Goal: Task Accomplishment & Management: Manage account settings

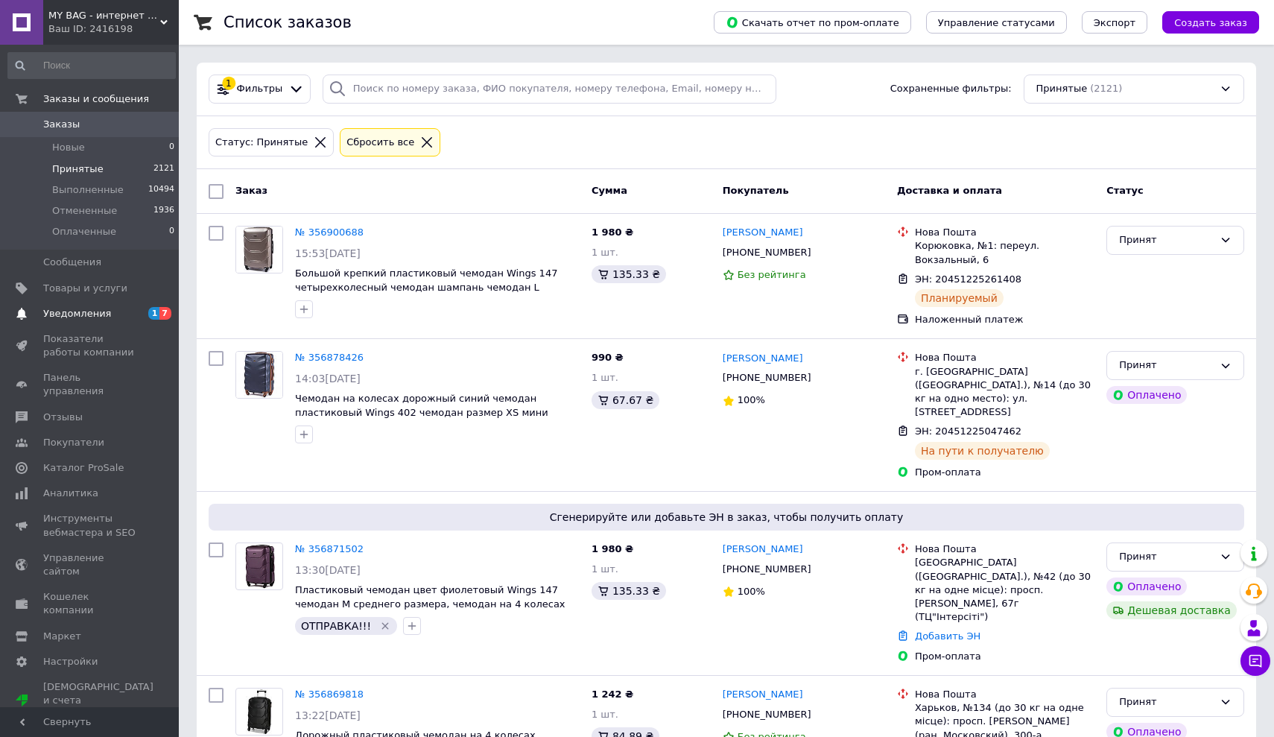
click at [69, 314] on span "Уведомления" at bounding box center [77, 313] width 68 height 13
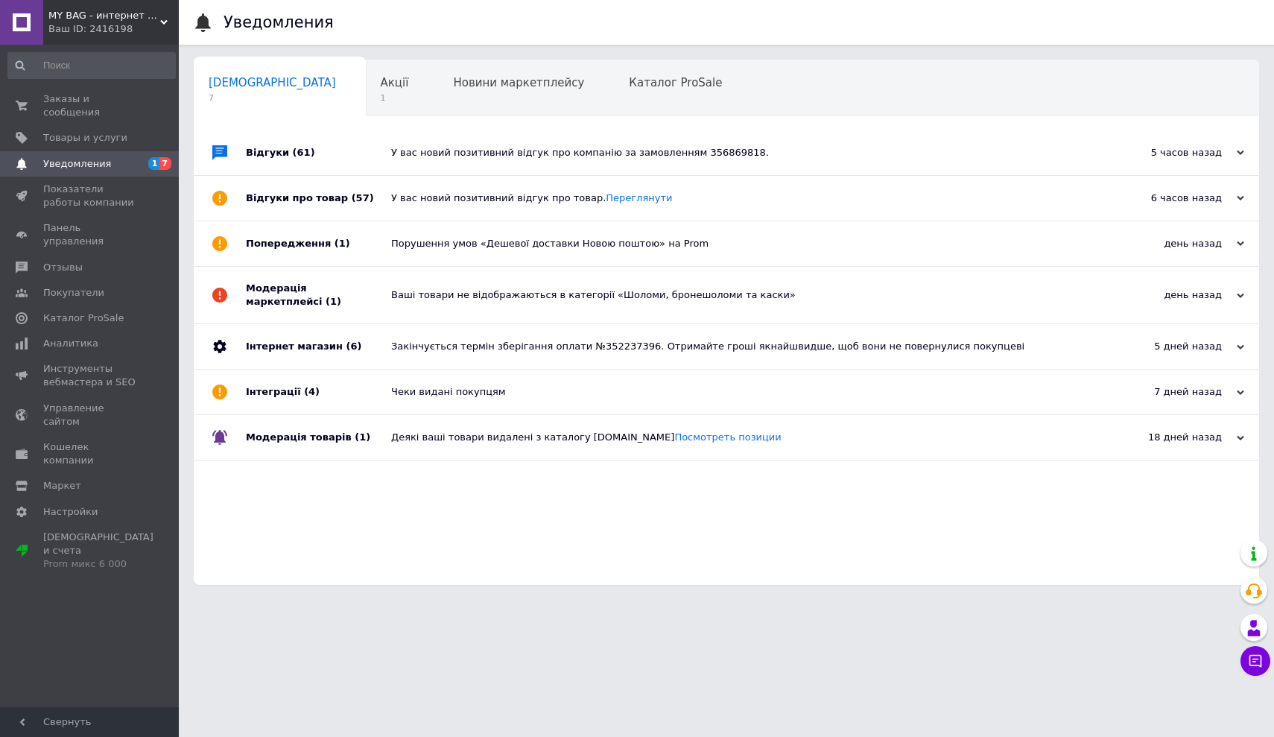
click at [69, 314] on link "Каталог ProSale" at bounding box center [91, 317] width 183 height 25
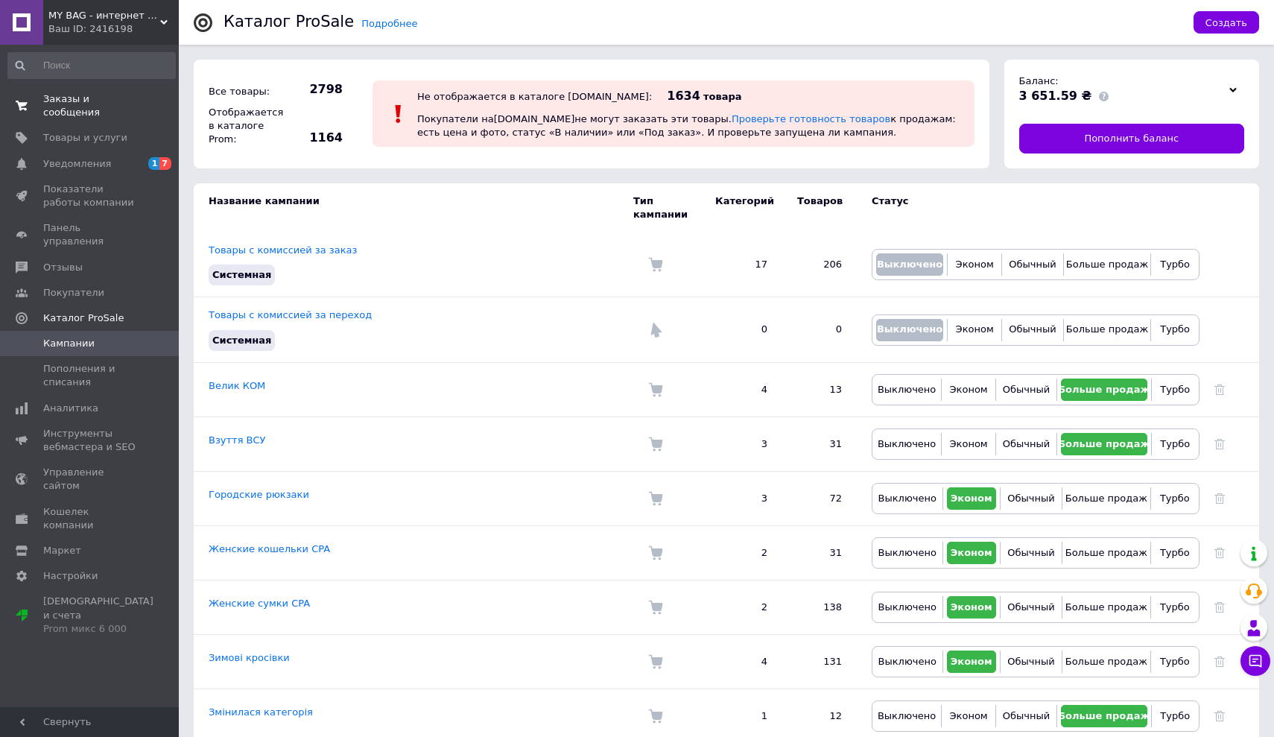
click at [54, 106] on span "Заказы и сообщения" at bounding box center [90, 105] width 95 height 27
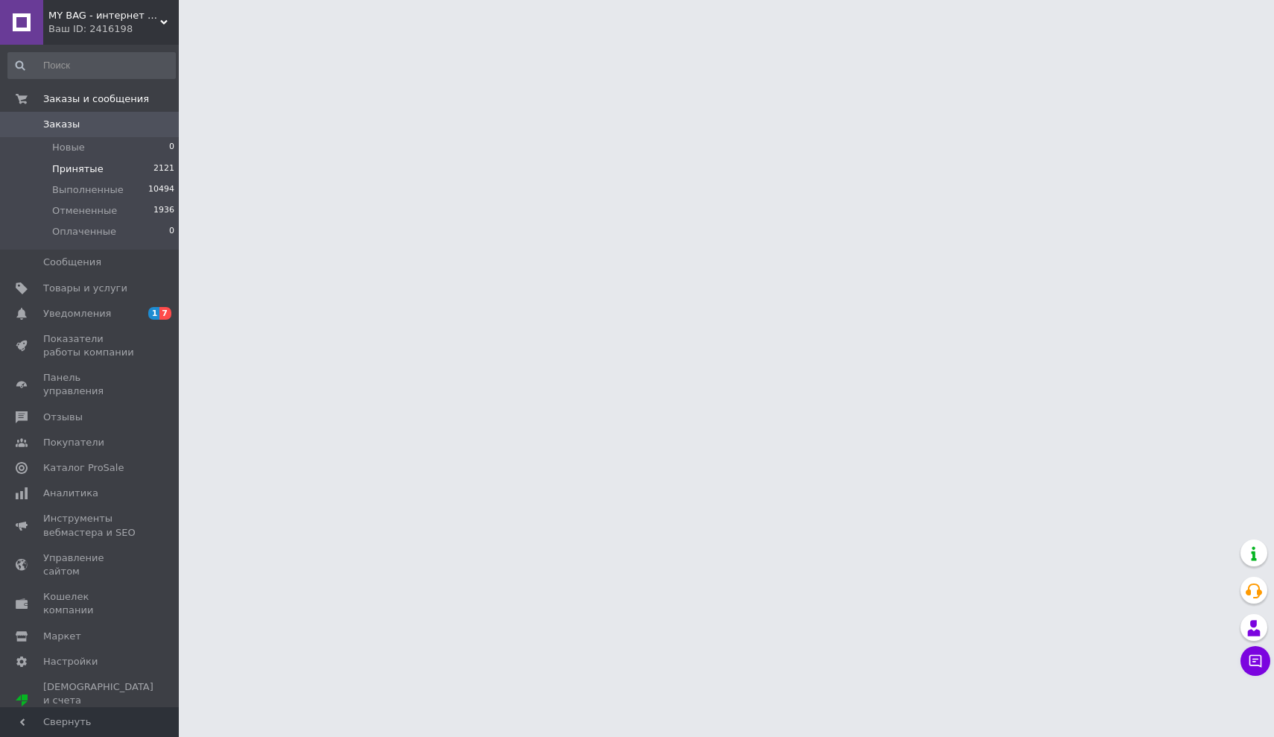
click at [70, 166] on span "Принятые" at bounding box center [77, 168] width 51 height 13
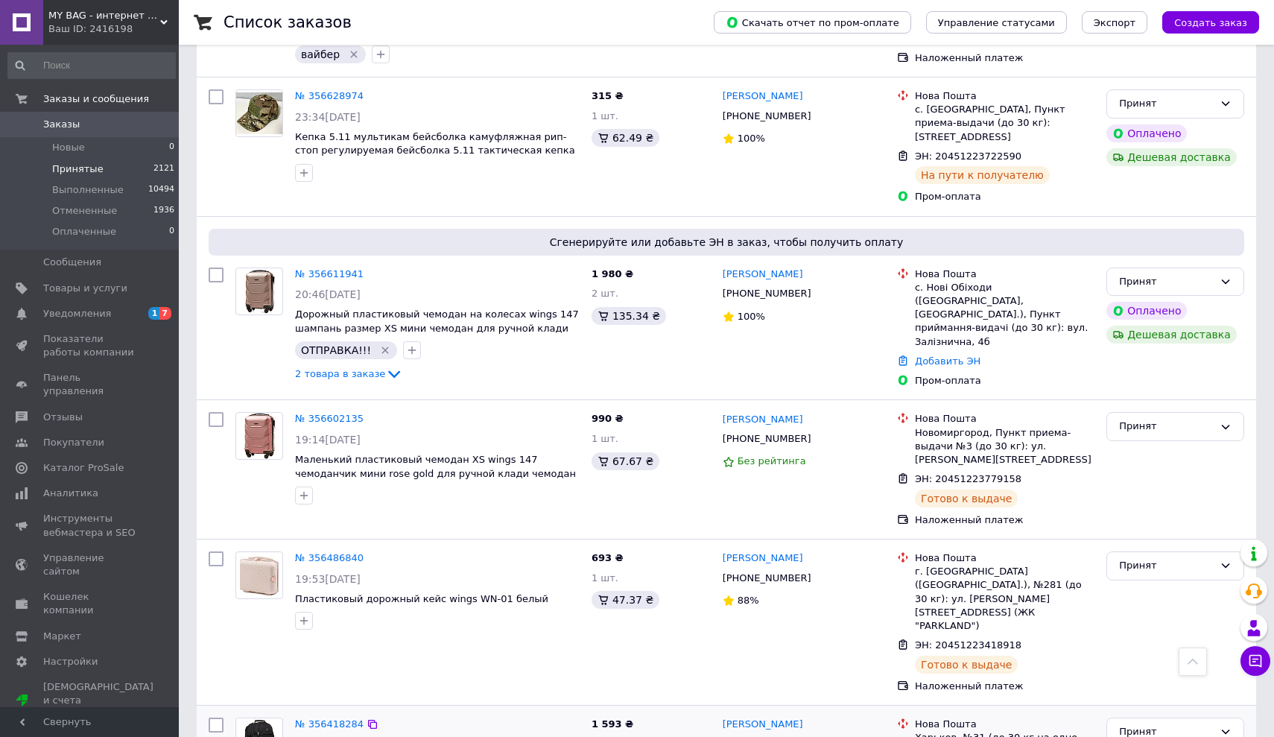
scroll to position [2204, 0]
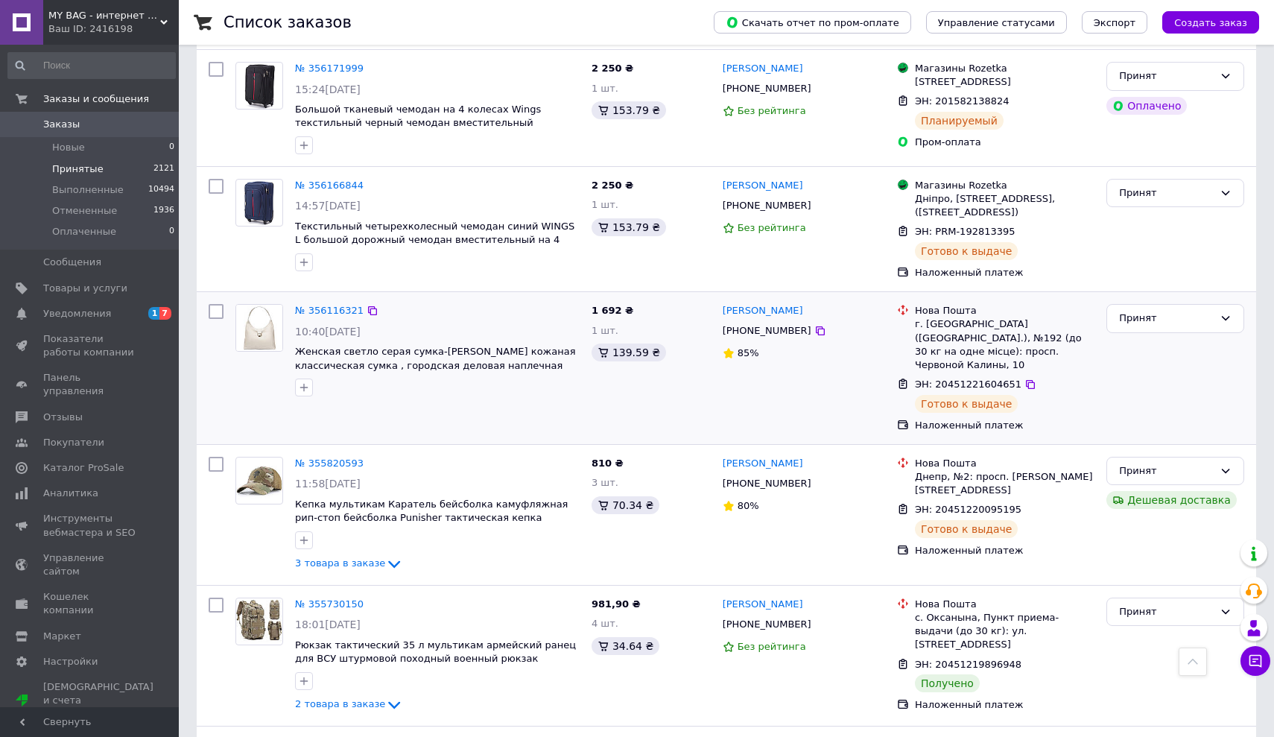
scroll to position [1258, 0]
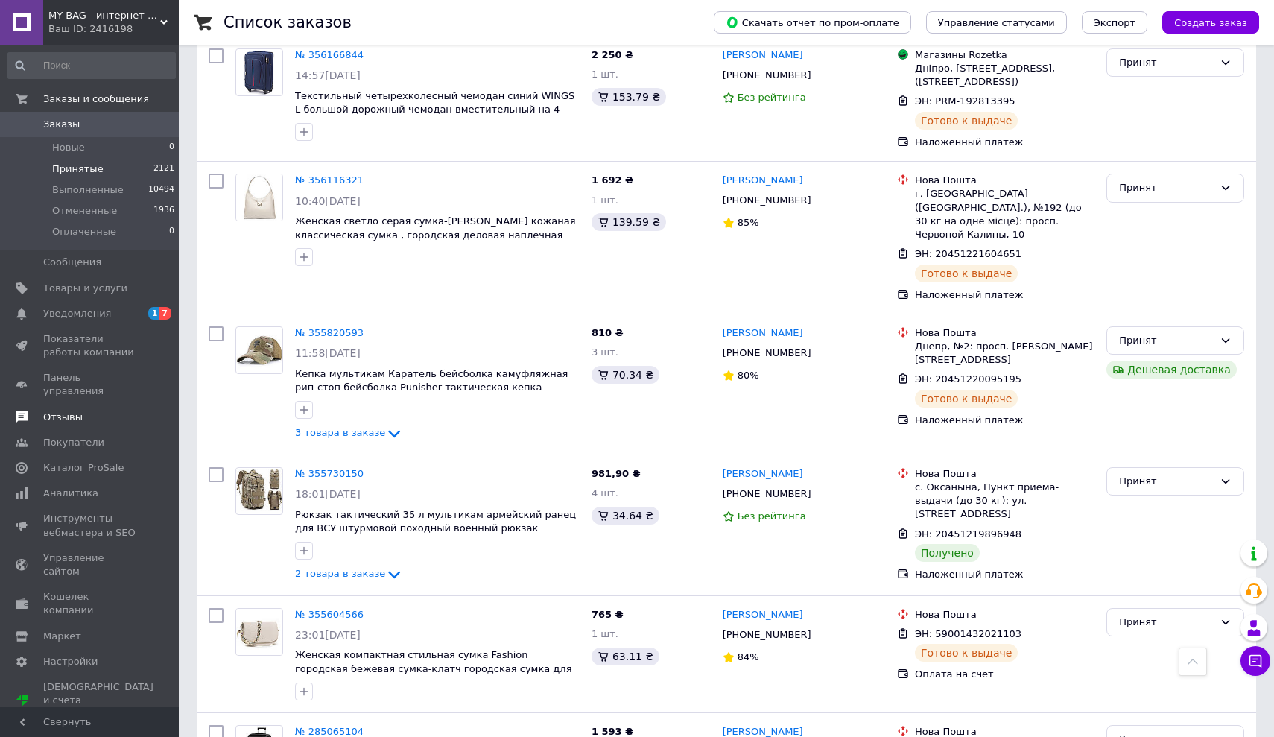
click at [82, 404] on link "Отзывы" at bounding box center [91, 416] width 183 height 25
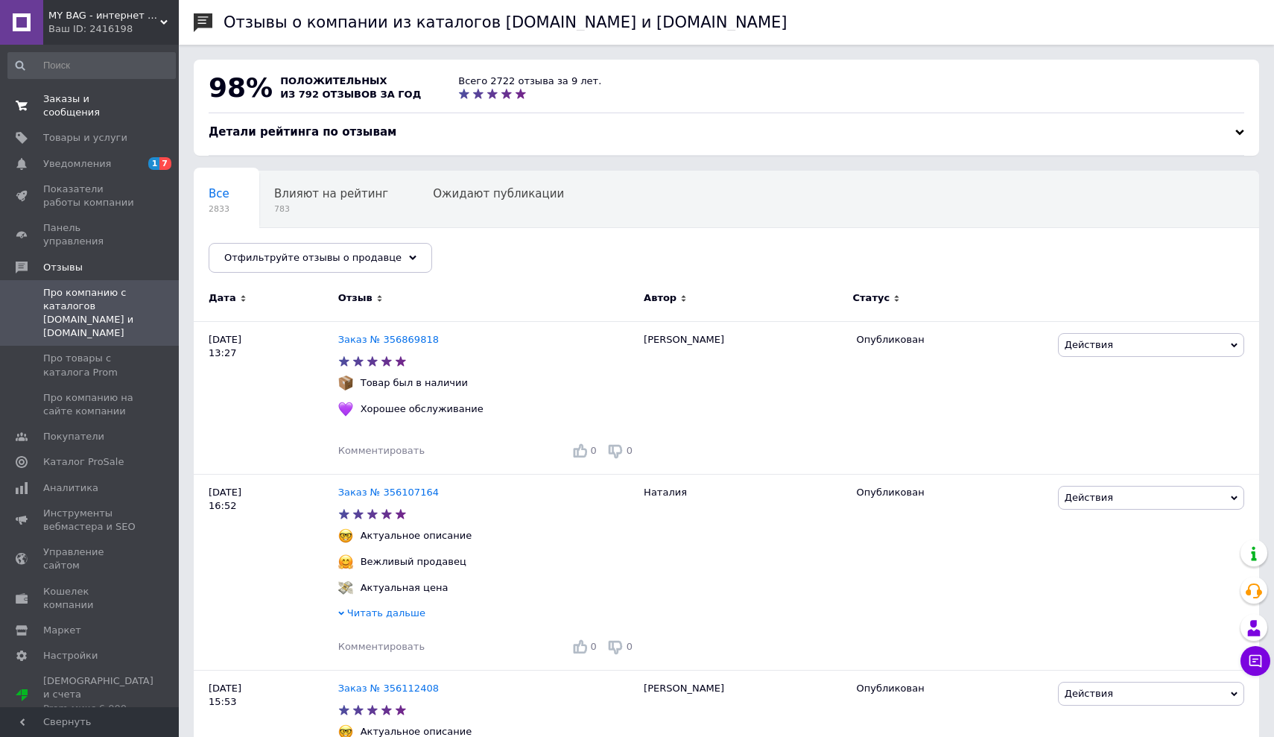
click at [68, 106] on span "Заказы и сообщения" at bounding box center [90, 105] width 95 height 27
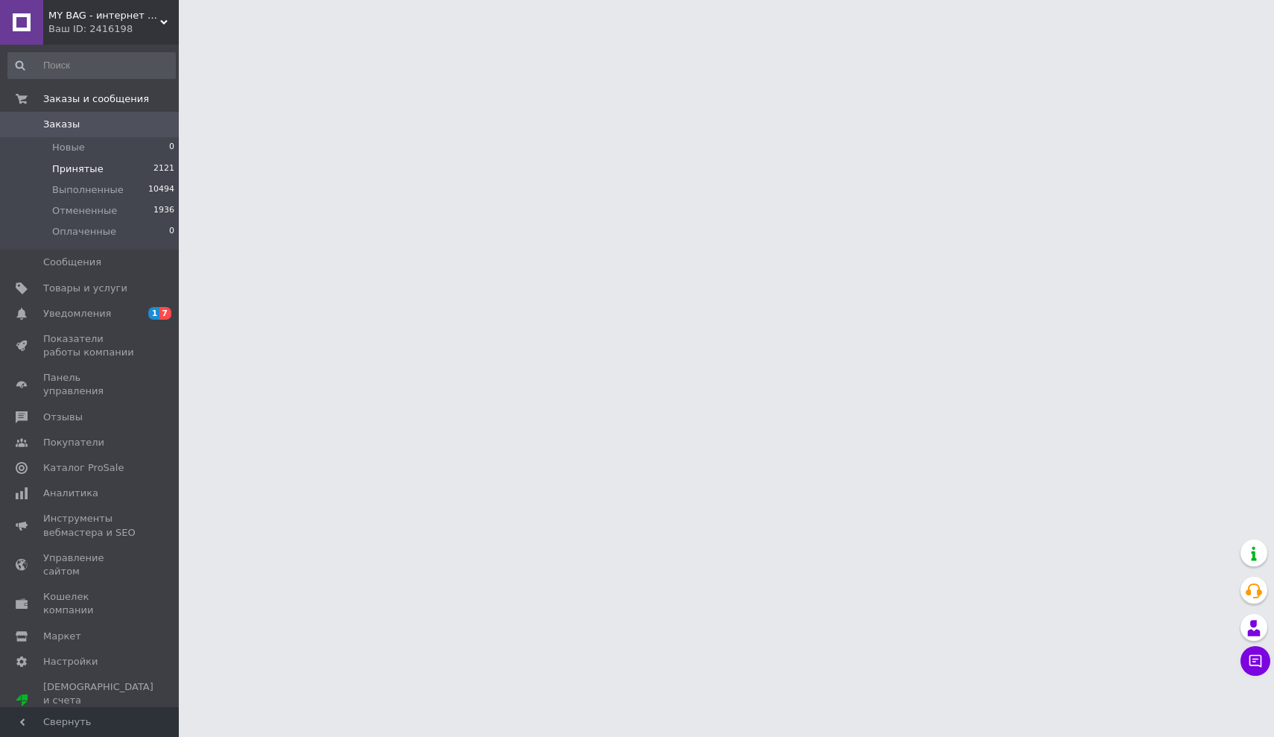
click at [73, 168] on span "Принятые" at bounding box center [77, 168] width 51 height 13
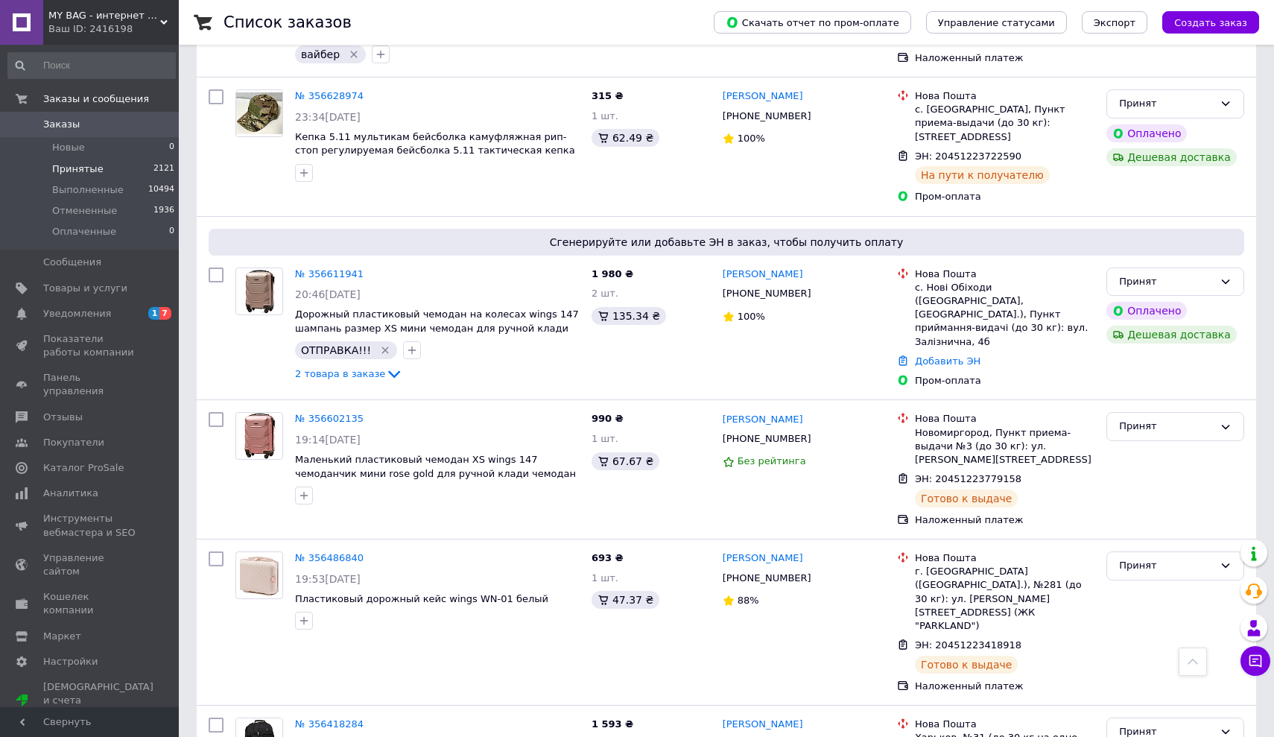
scroll to position [2204, 0]
click at [38, 410] on span at bounding box center [21, 416] width 43 height 13
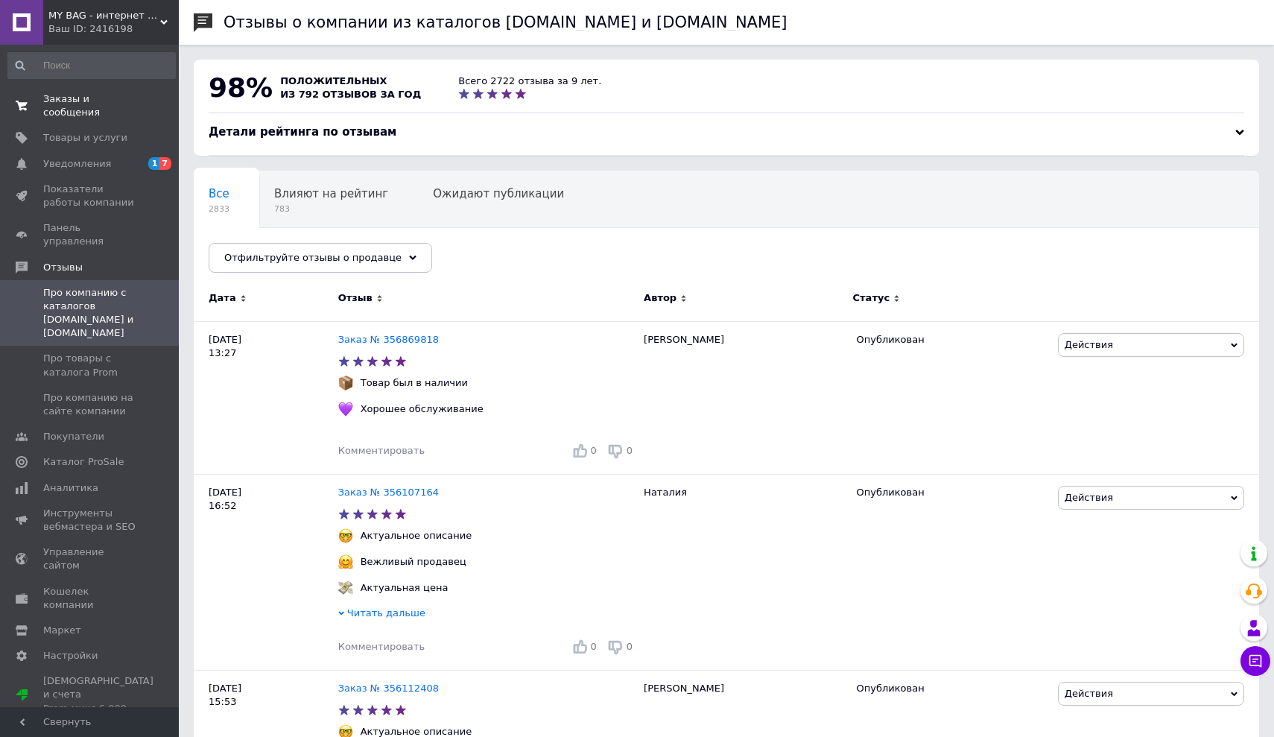
click at [72, 103] on span "Заказы и сообщения" at bounding box center [90, 105] width 95 height 27
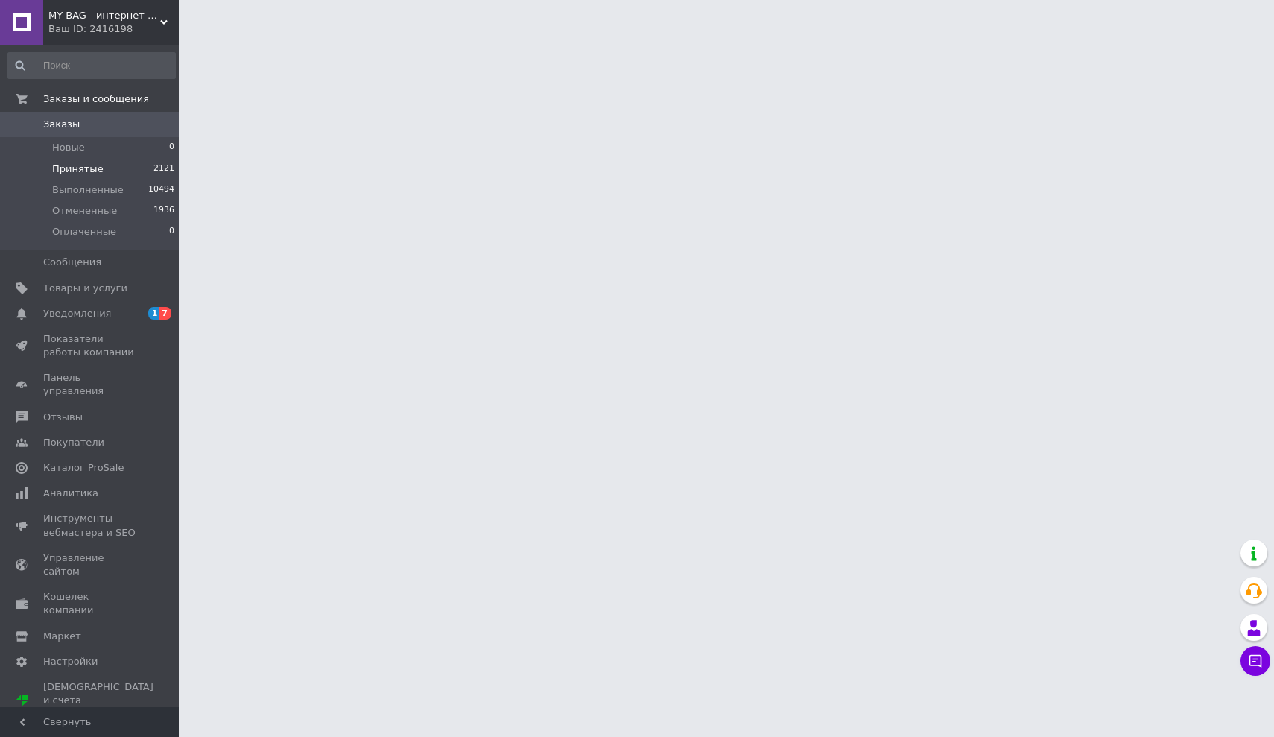
click at [77, 166] on span "Принятые" at bounding box center [77, 168] width 51 height 13
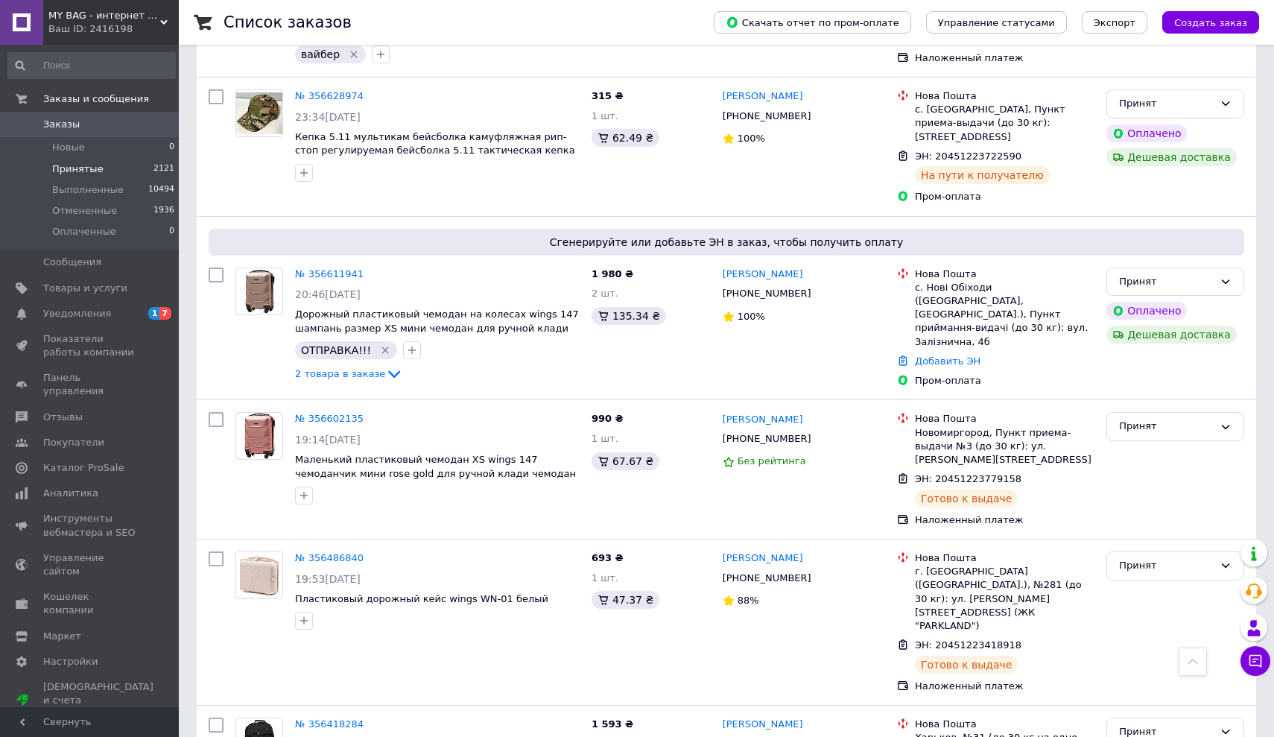
scroll to position [2204, 0]
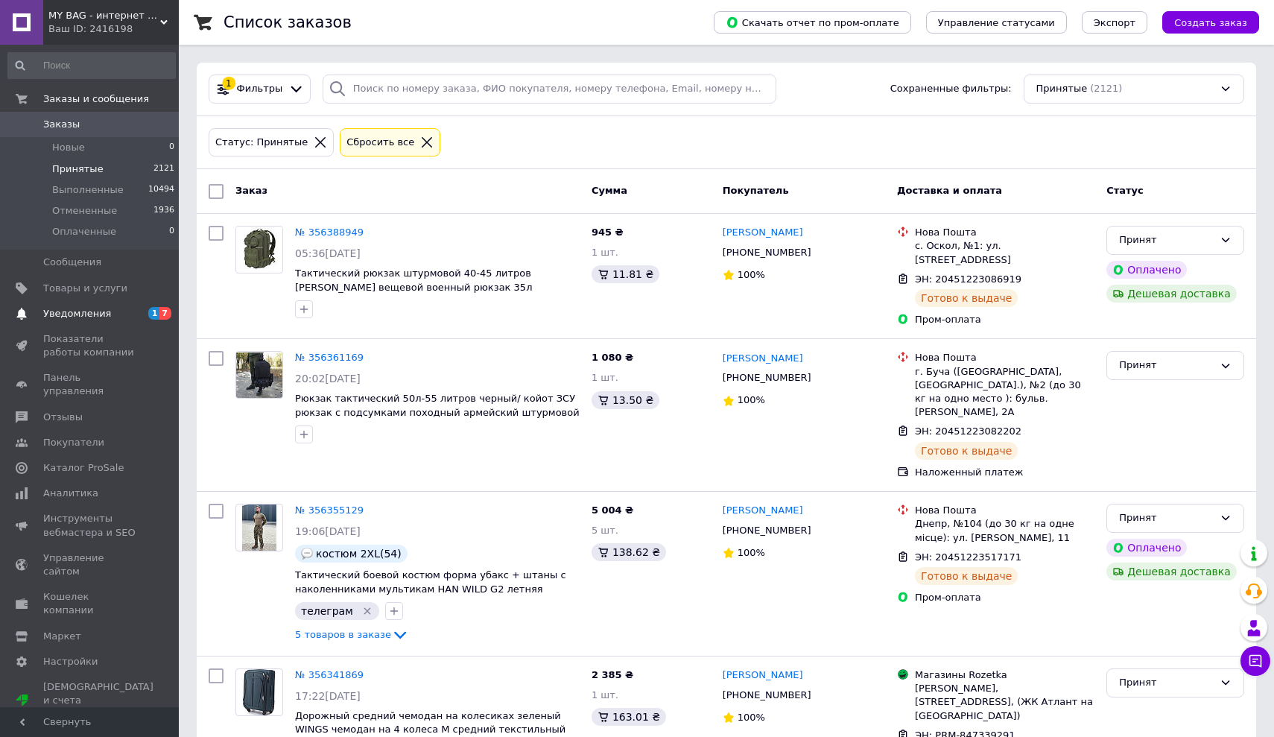
click at [60, 322] on link "Уведомления 1 7" at bounding box center [91, 313] width 183 height 25
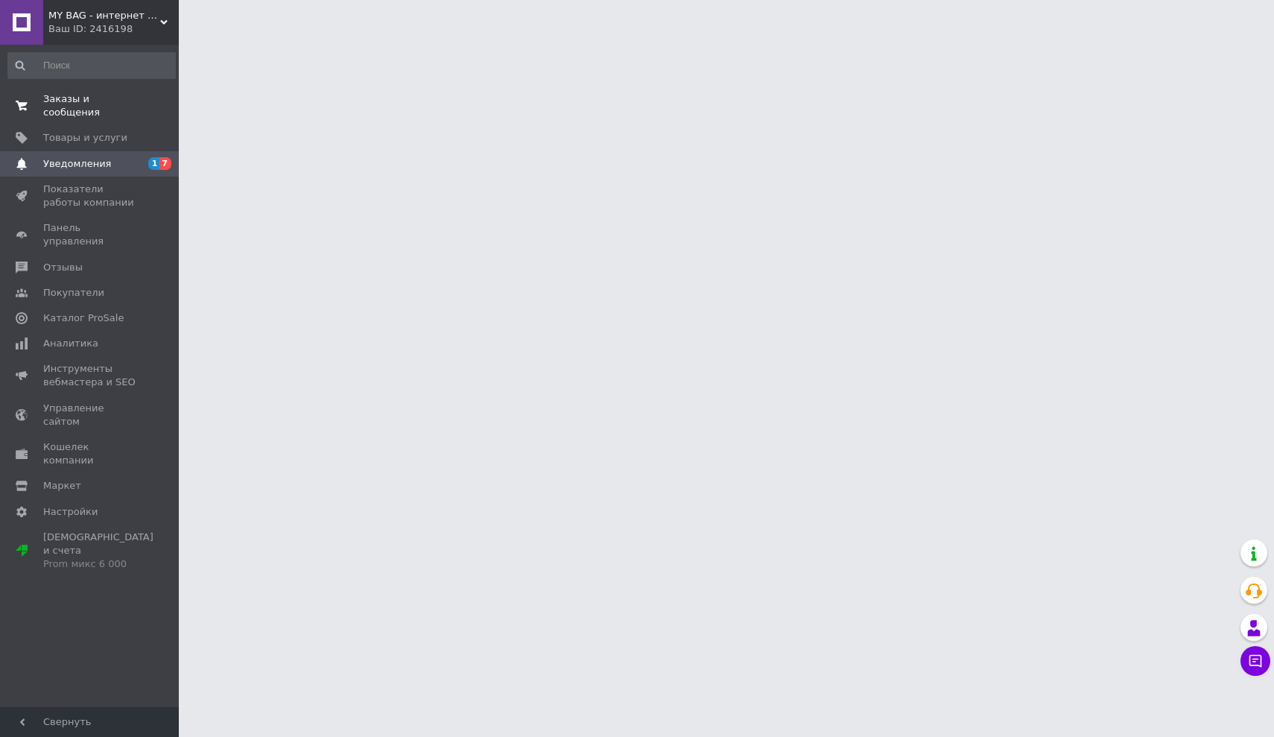
click at [66, 117] on span "Заказы и сообщения" at bounding box center [90, 105] width 95 height 27
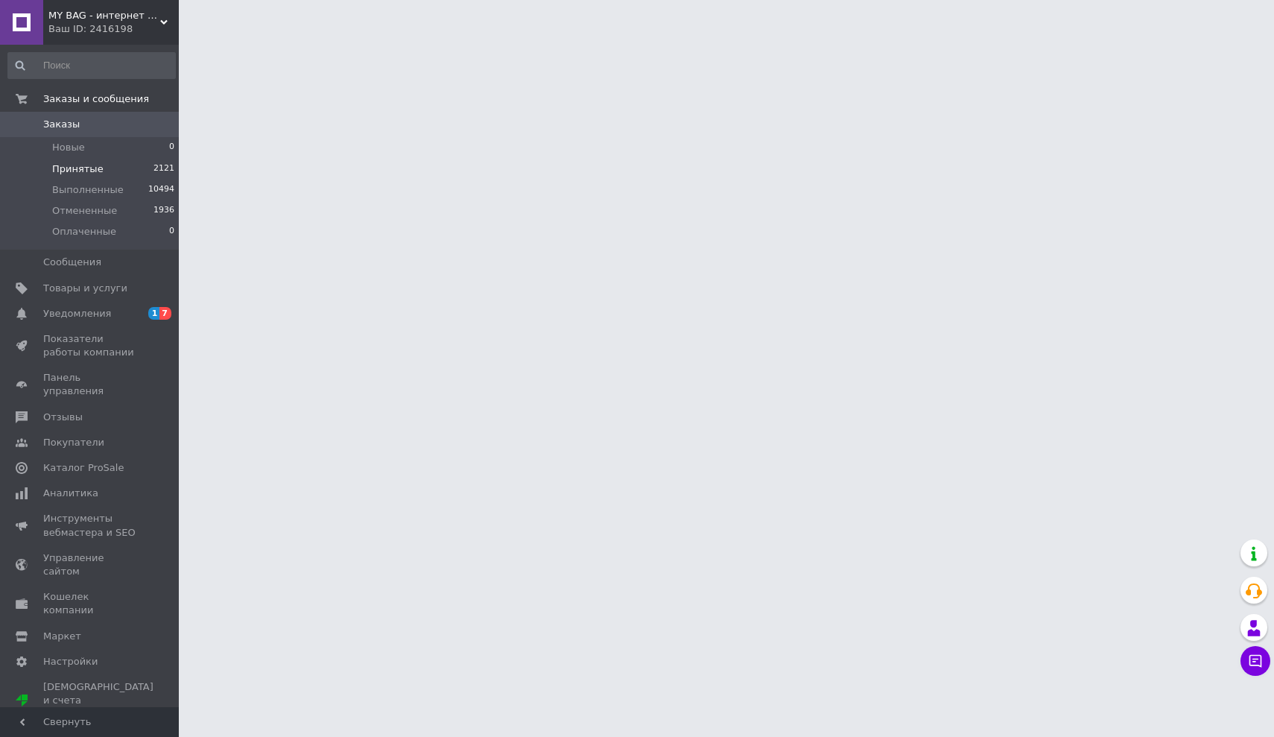
click at [58, 171] on span "Принятые" at bounding box center [77, 168] width 51 height 13
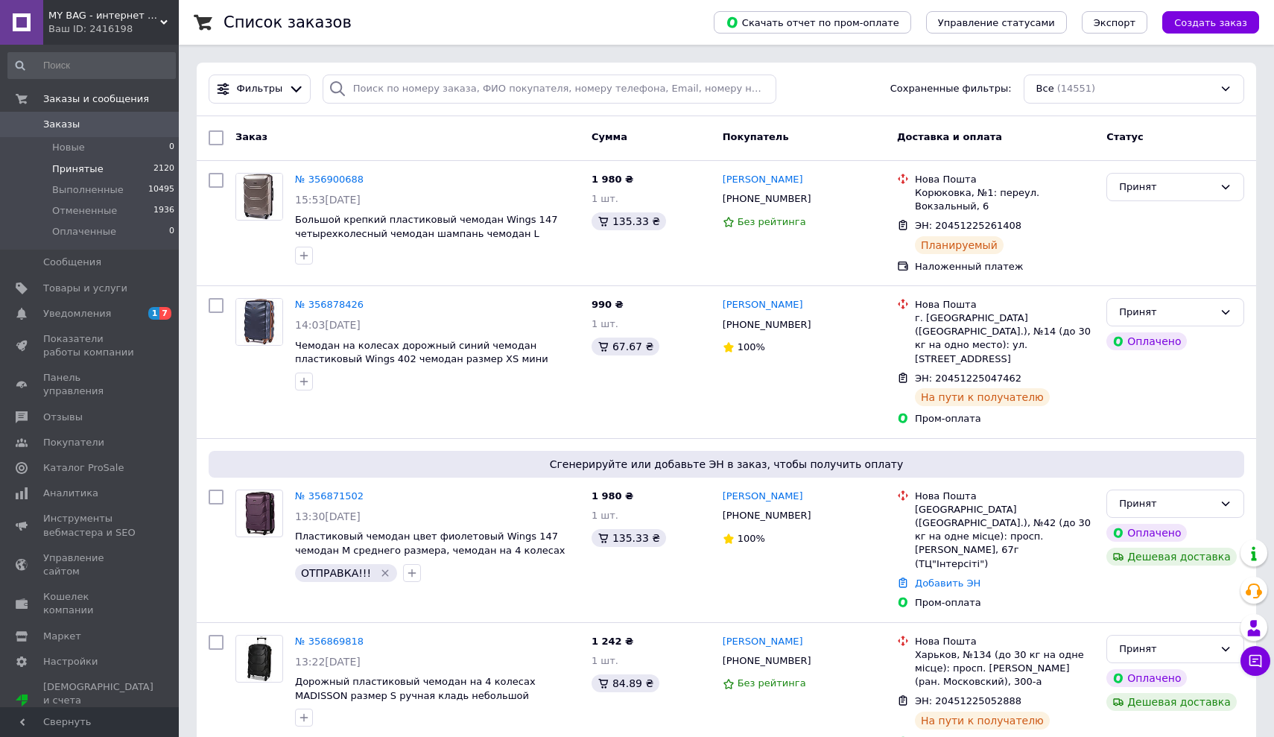
click at [92, 171] on span "Принятые" at bounding box center [77, 168] width 51 height 13
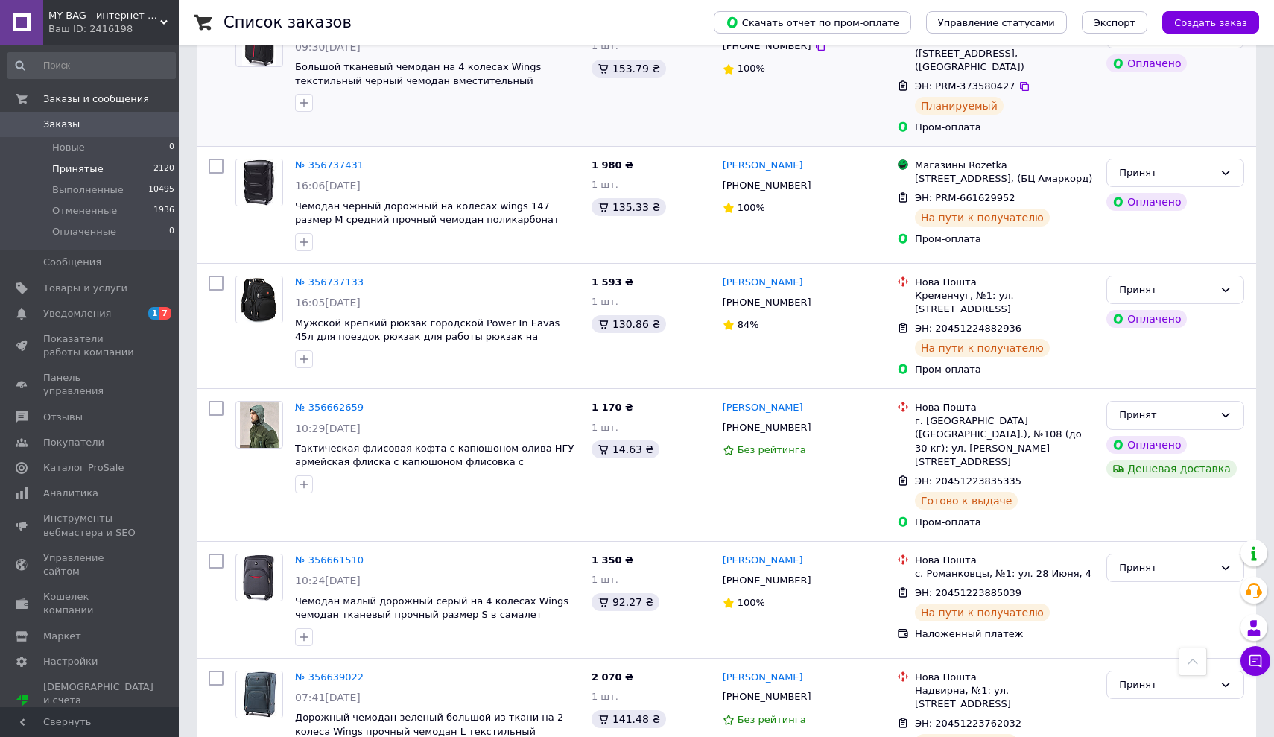
scroll to position [965, 0]
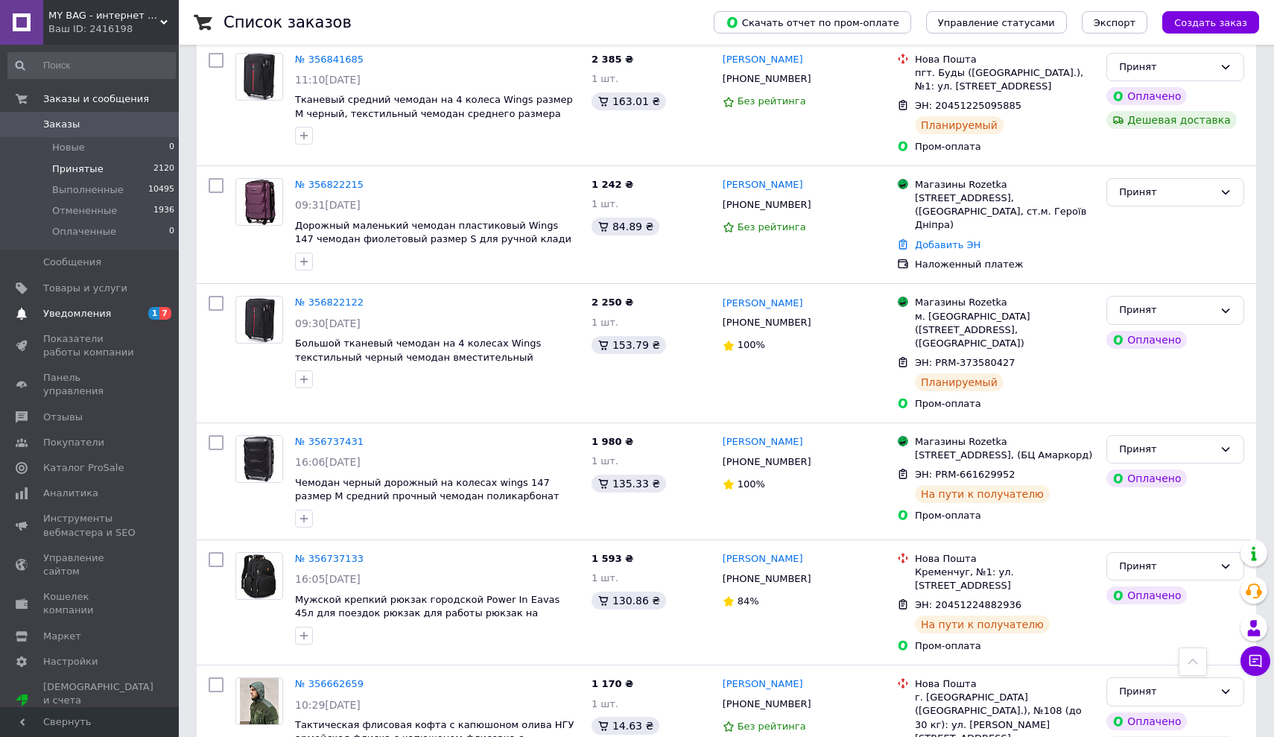
click at [106, 309] on span "Уведомления" at bounding box center [77, 313] width 68 height 13
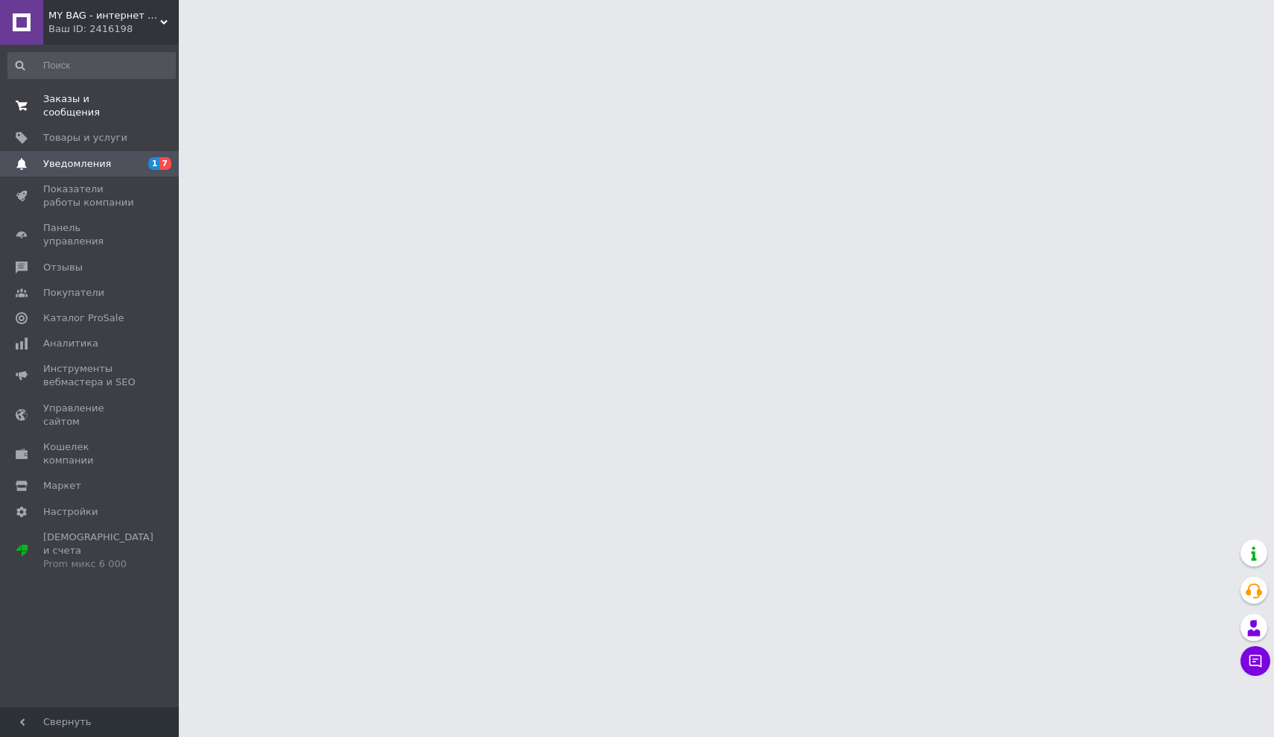
click at [55, 102] on span "Заказы и сообщения" at bounding box center [90, 105] width 95 height 27
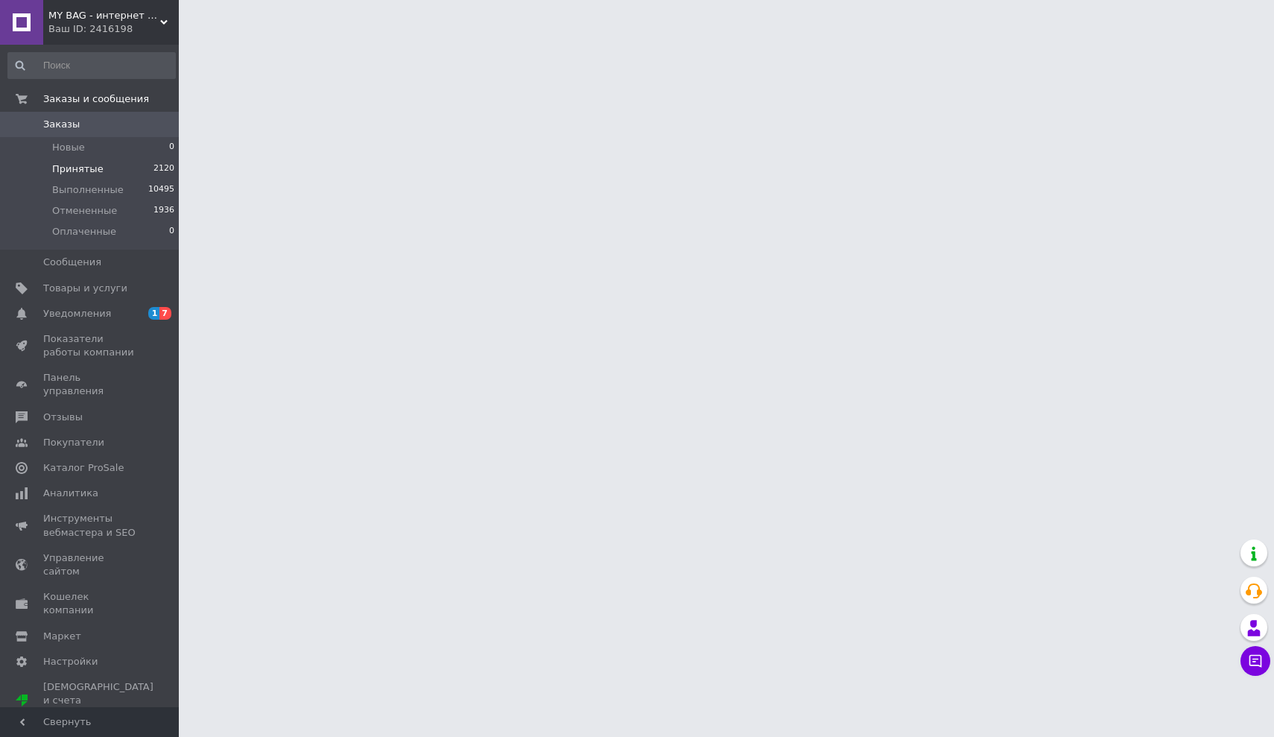
click at [74, 161] on li "Принятые 2120" at bounding box center [91, 169] width 183 height 21
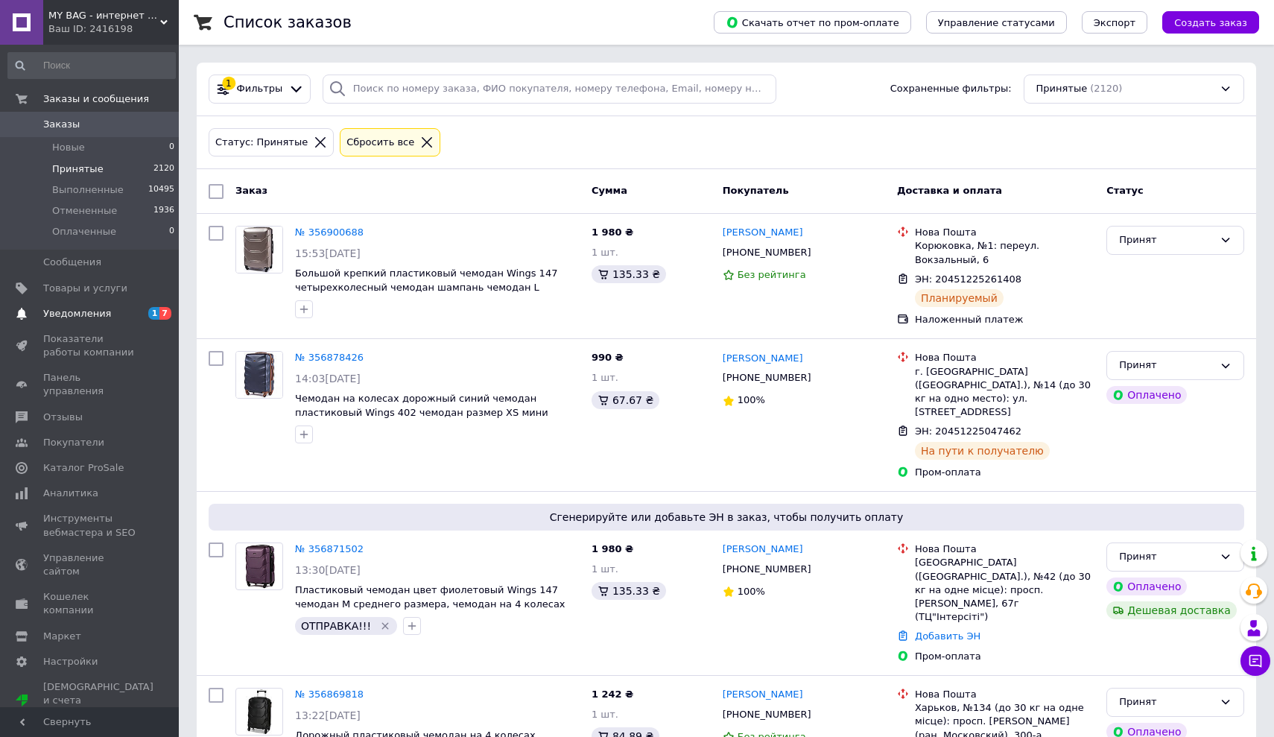
click at [87, 314] on span "Уведомления" at bounding box center [77, 313] width 68 height 13
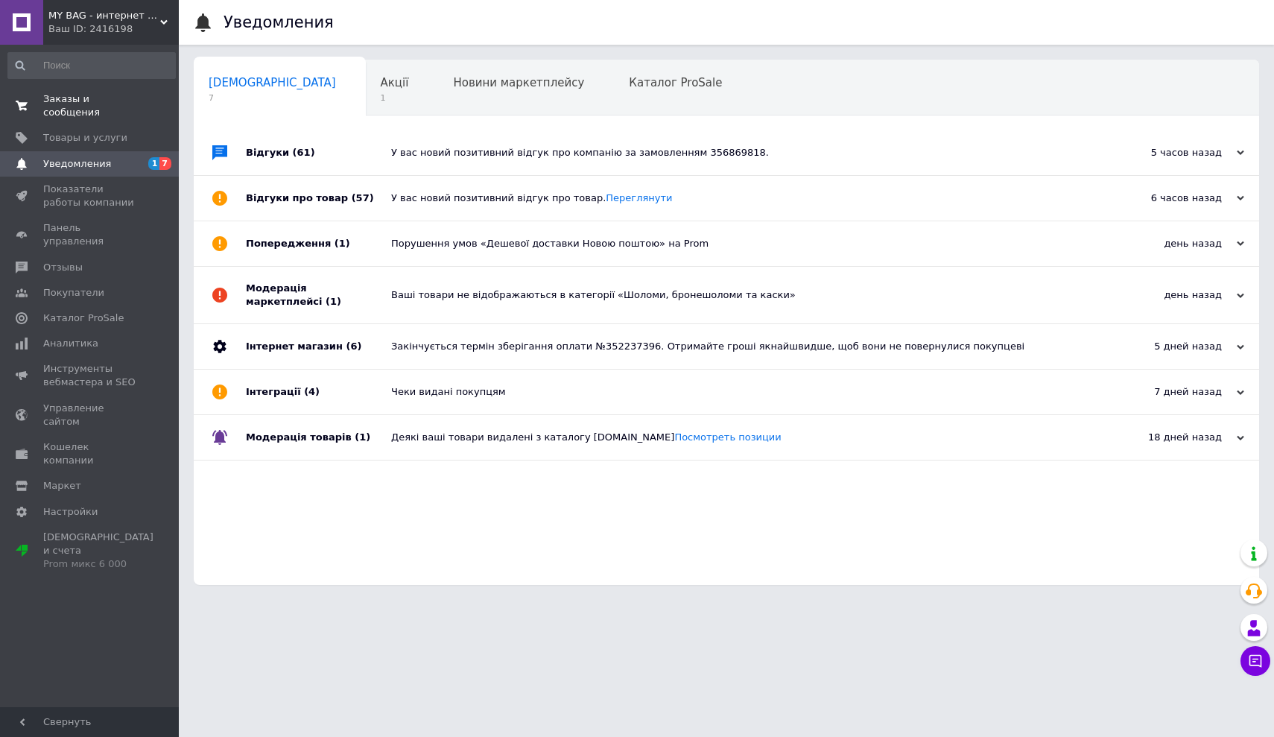
click at [66, 101] on span "Заказы и сообщения" at bounding box center [90, 105] width 95 height 27
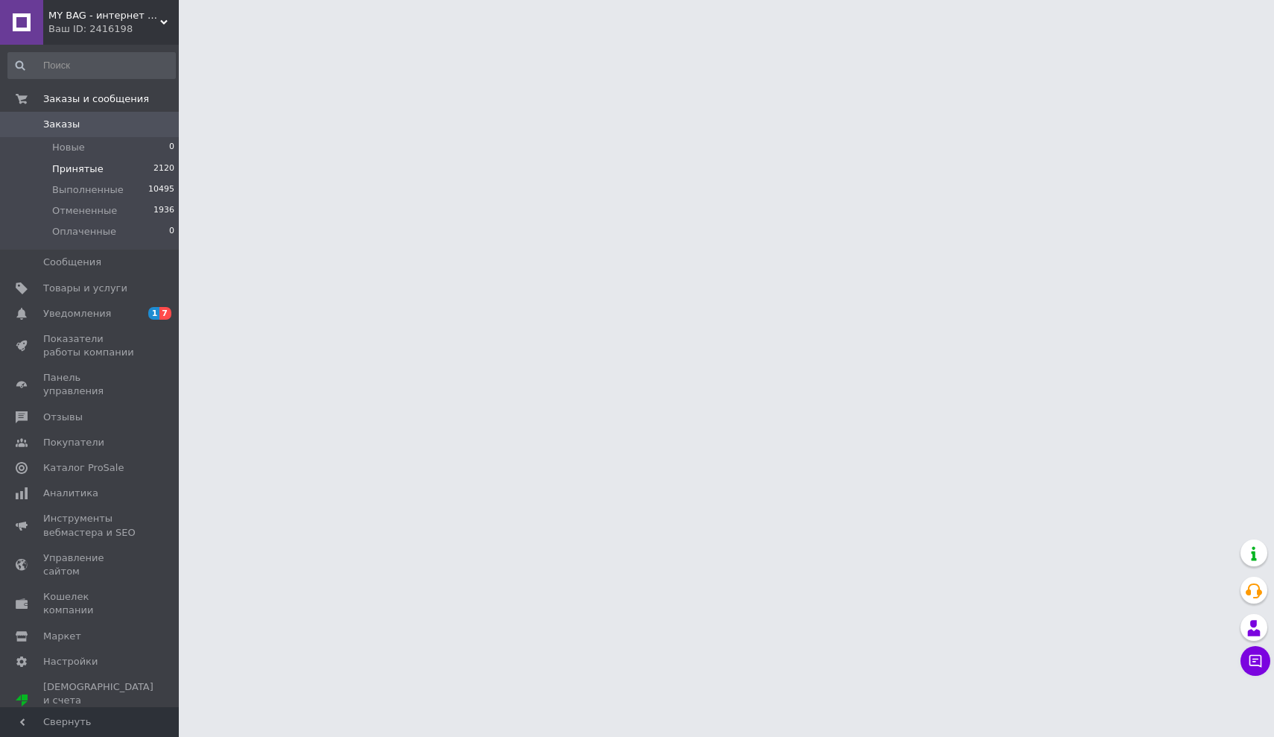
click at [64, 173] on span "Принятые" at bounding box center [77, 168] width 51 height 13
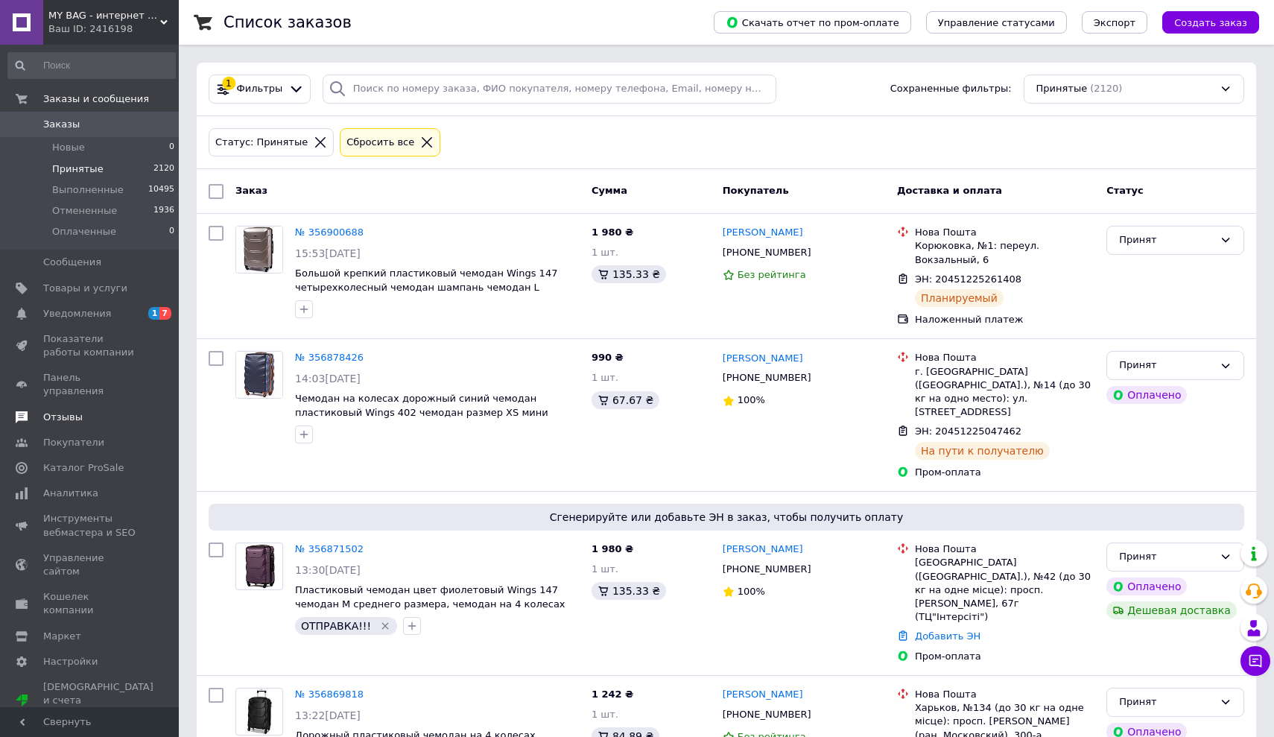
click at [45, 410] on span "Отзывы" at bounding box center [62, 416] width 39 height 13
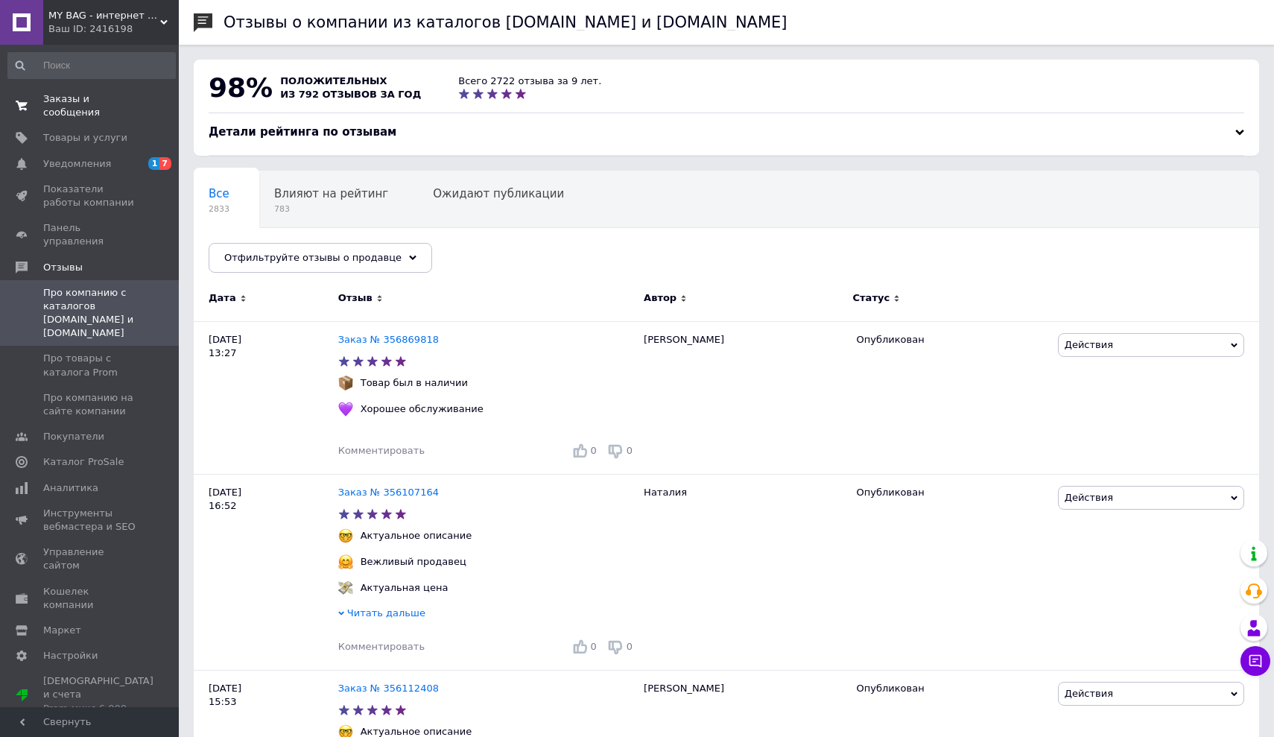
click at [55, 89] on link "Заказы и сообщения 0 0" at bounding box center [91, 105] width 183 height 39
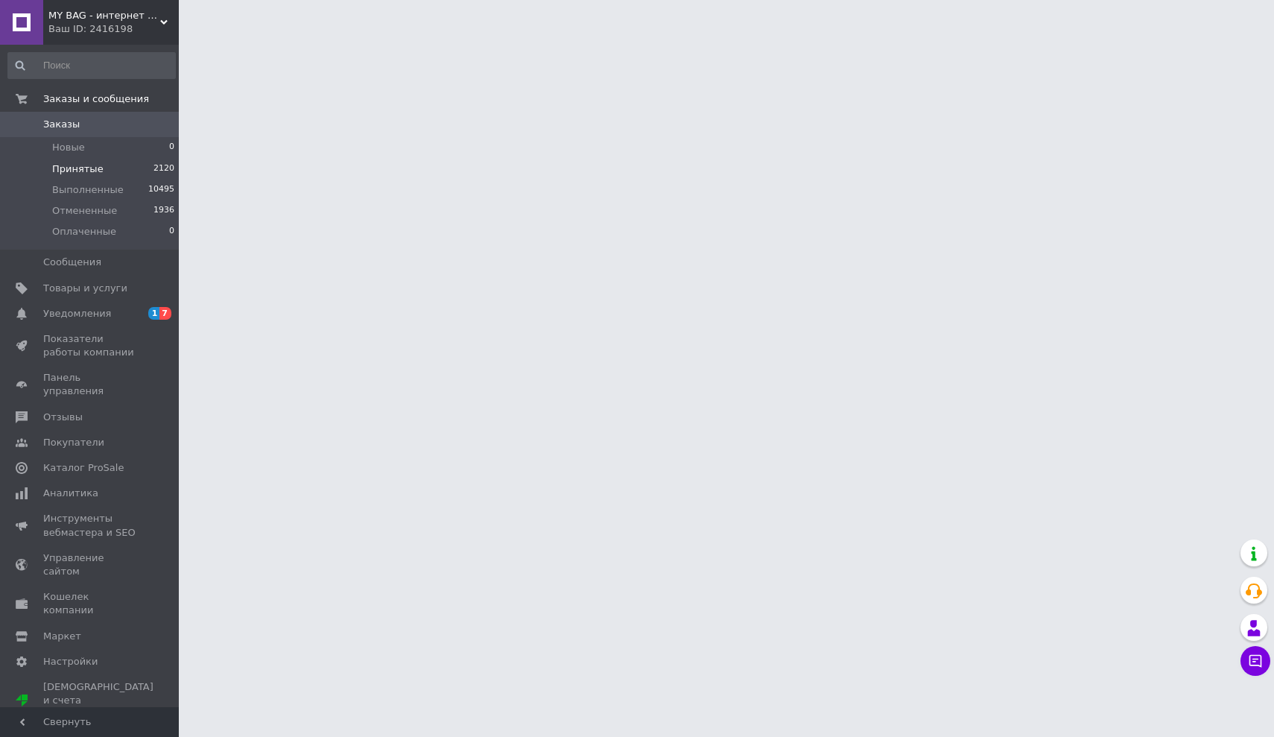
click at [70, 168] on span "Принятые" at bounding box center [77, 168] width 51 height 13
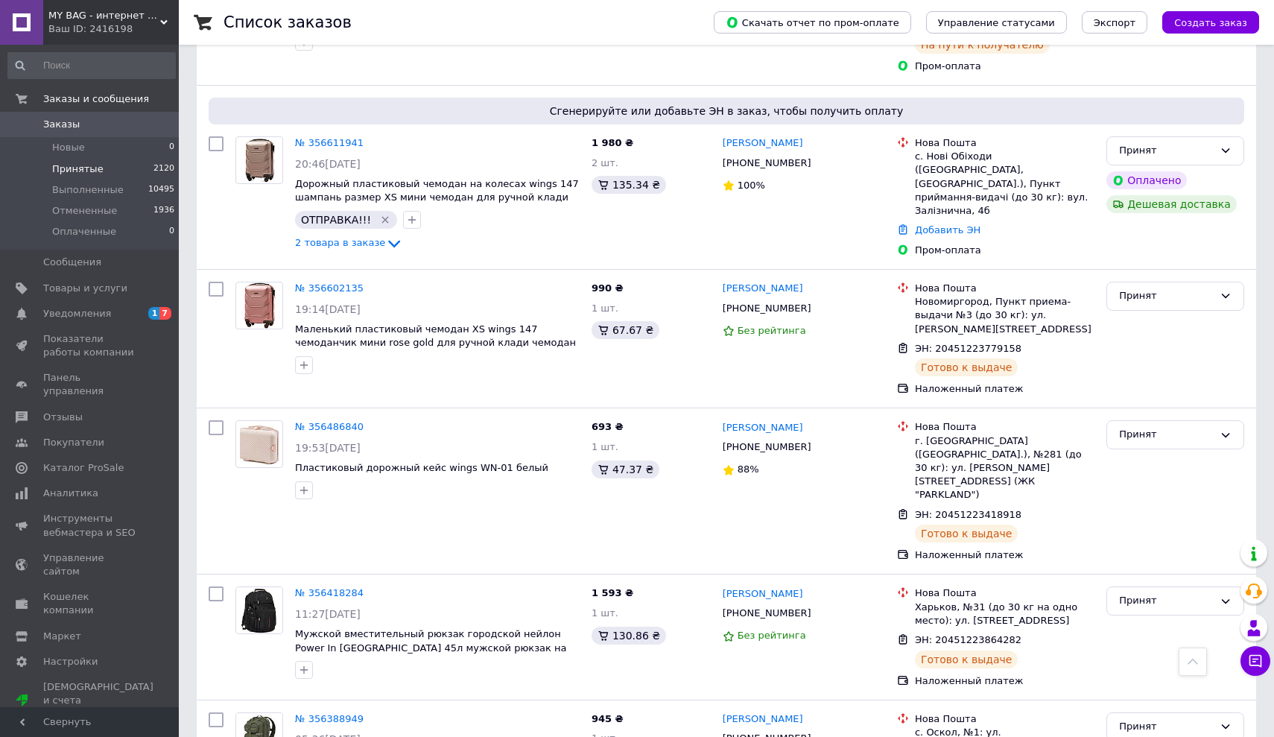
scroll to position [2195, 0]
click at [106, 317] on span "Уведомления" at bounding box center [77, 313] width 68 height 13
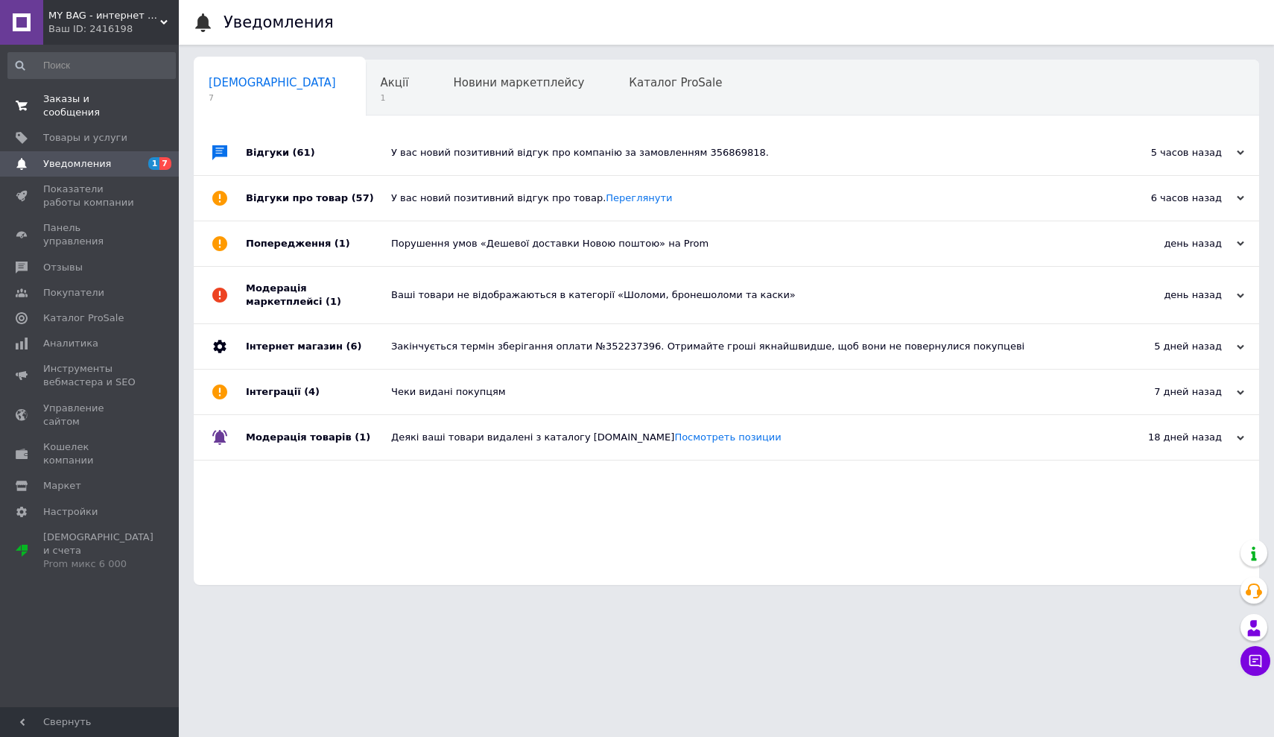
click at [84, 106] on span "Заказы и сообщения" at bounding box center [90, 105] width 95 height 27
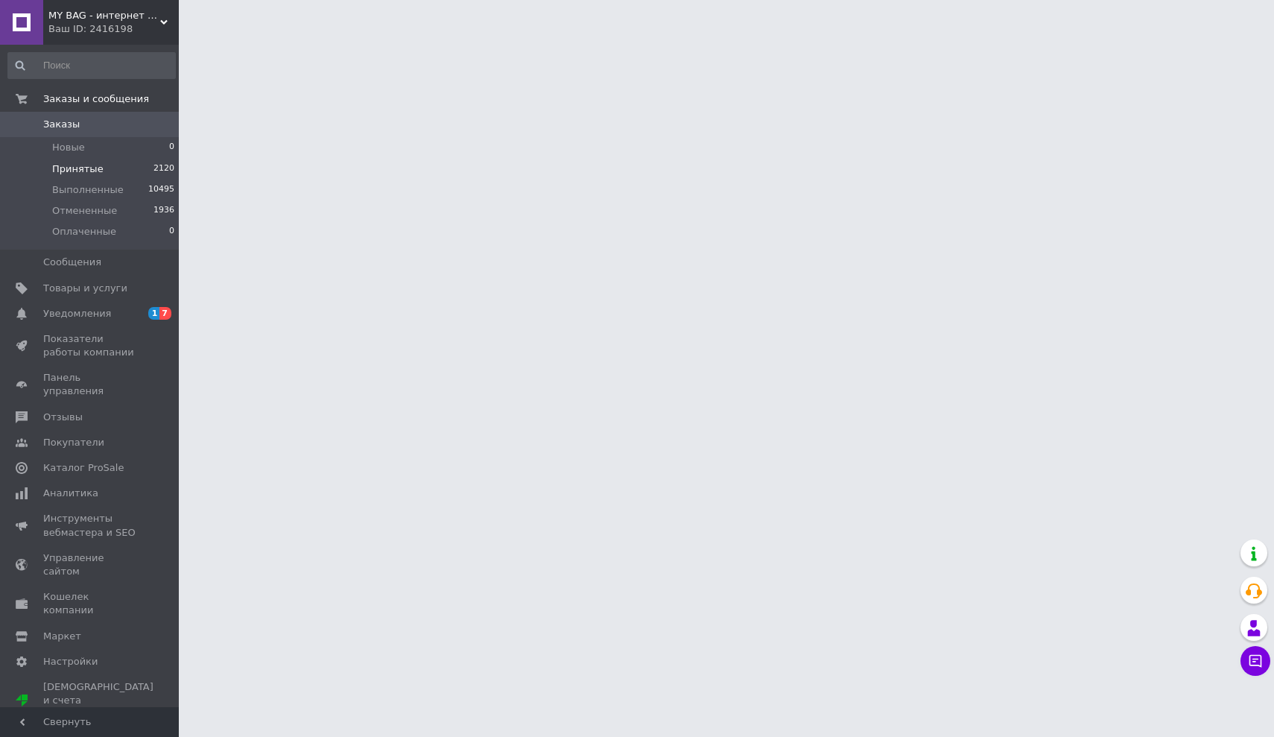
click at [81, 167] on span "Принятые" at bounding box center [77, 168] width 51 height 13
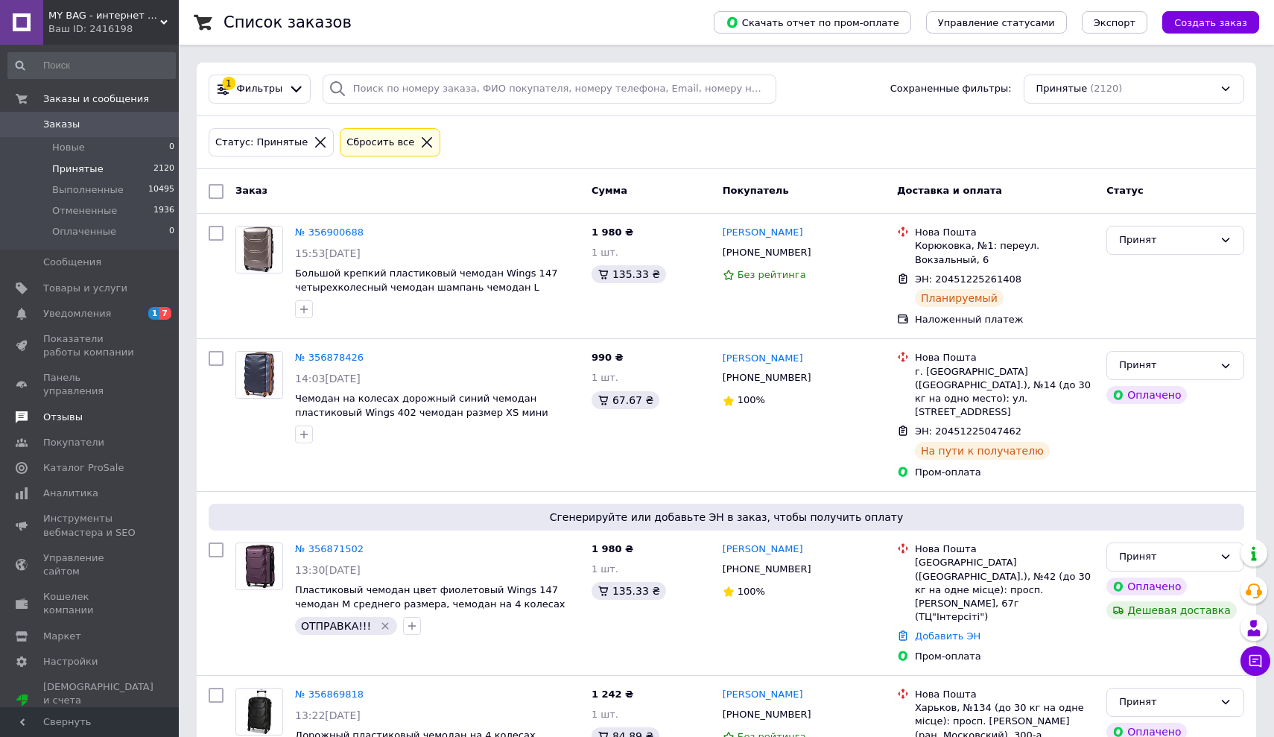
click at [66, 410] on span "Отзывы" at bounding box center [62, 416] width 39 height 13
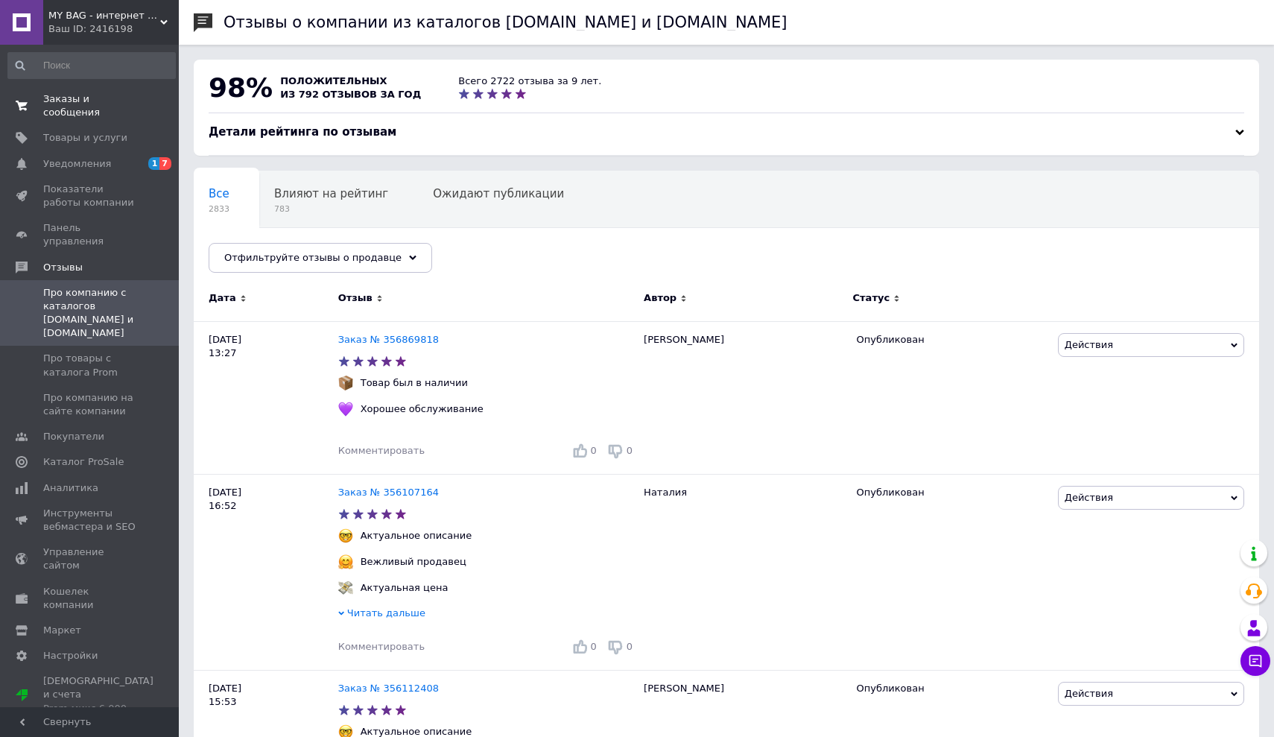
click at [77, 115] on span "Заказы и сообщения" at bounding box center [90, 105] width 95 height 27
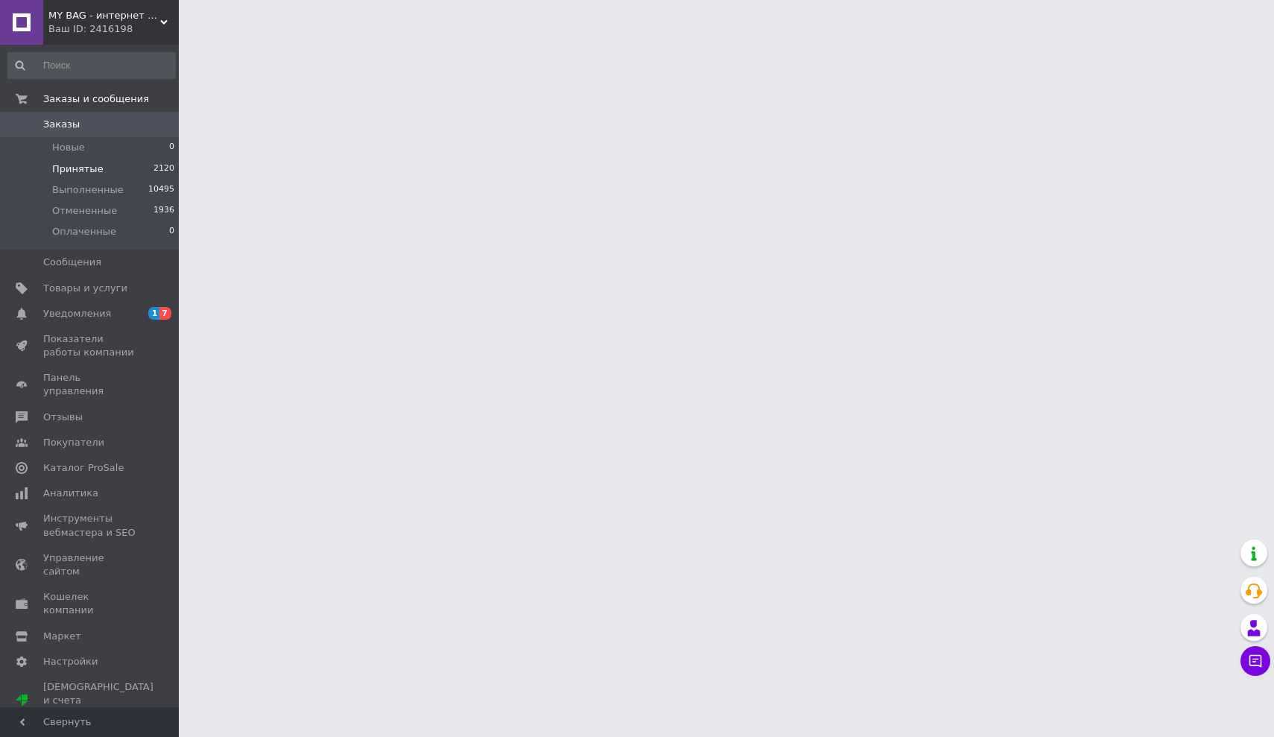
click at [76, 167] on span "Принятые" at bounding box center [77, 168] width 51 height 13
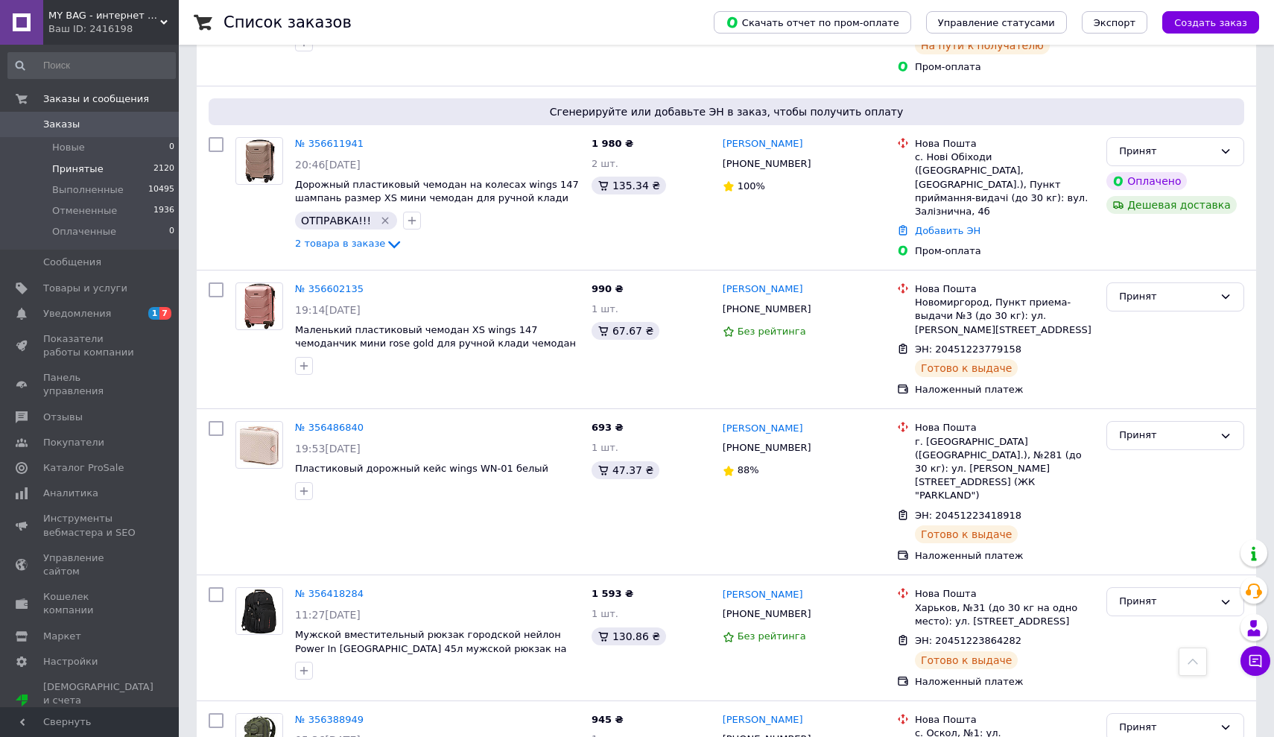
scroll to position [2195, 0]
click at [55, 430] on link "Покупатели" at bounding box center [91, 442] width 183 height 25
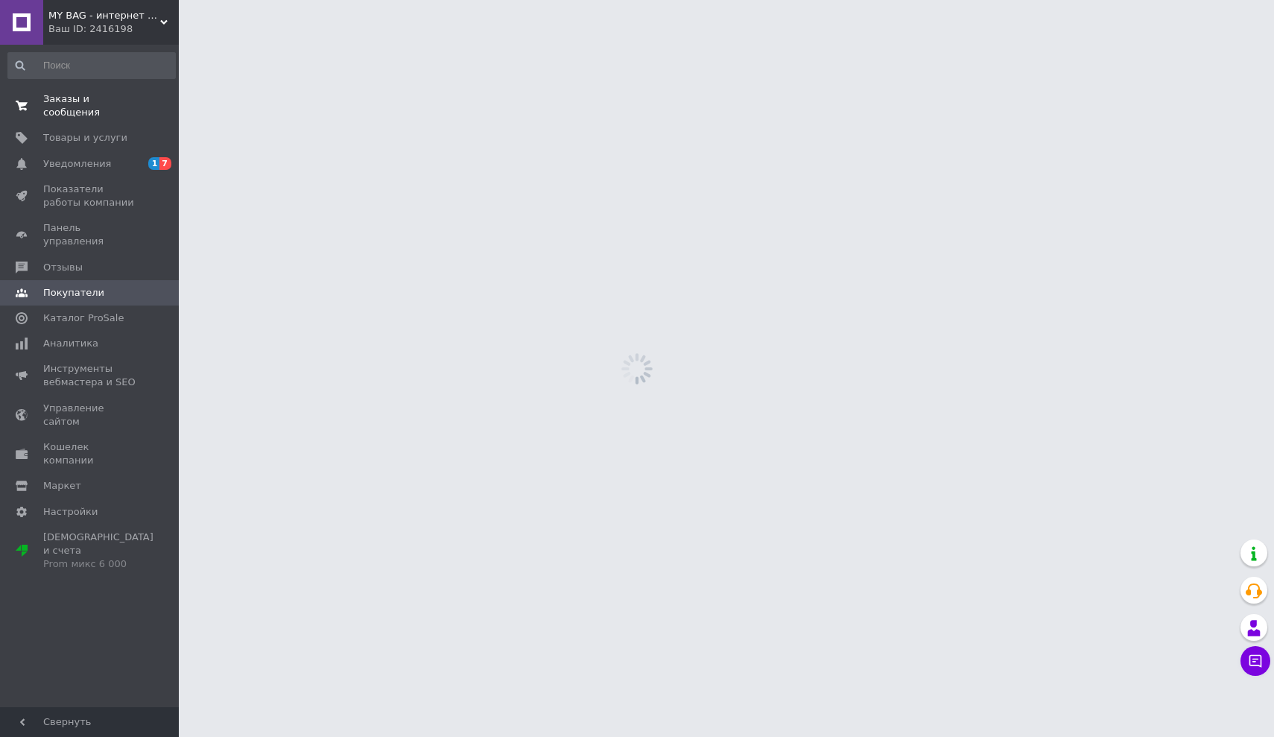
click at [63, 87] on link "Заказы и сообщения 0 0" at bounding box center [91, 105] width 183 height 39
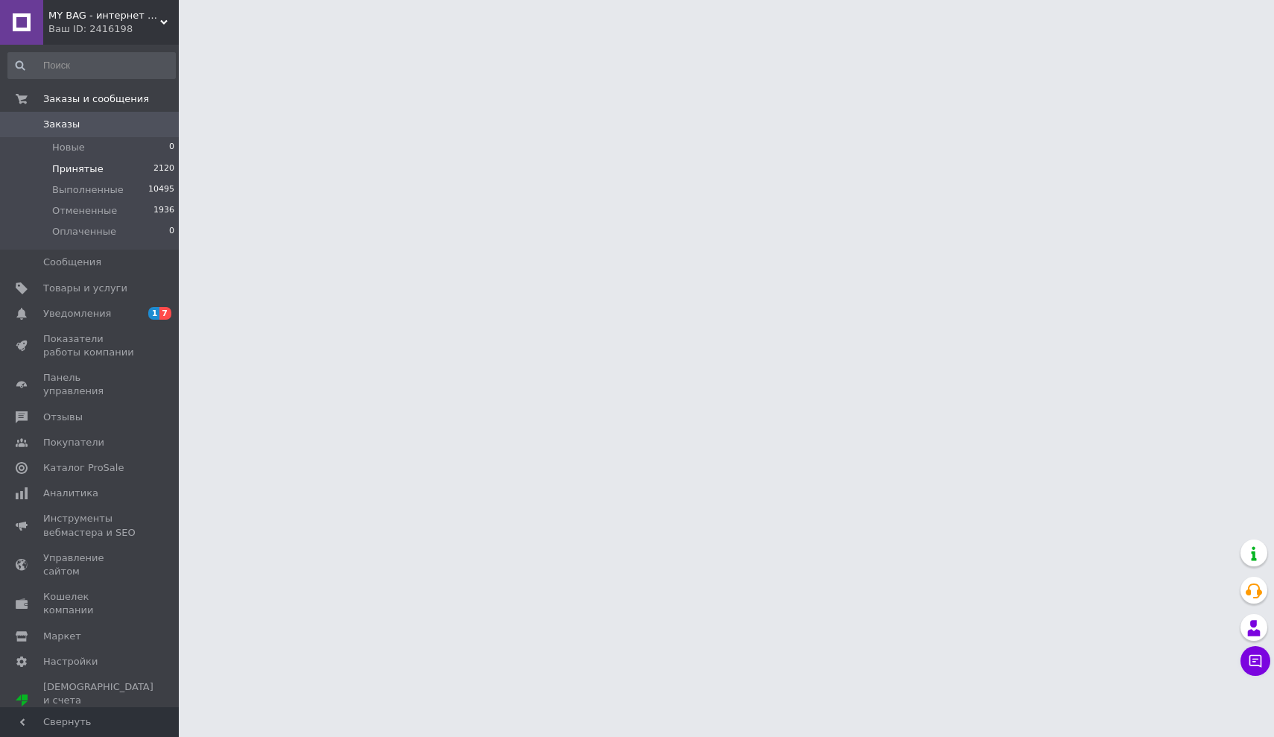
click at [66, 164] on span "Принятые" at bounding box center [77, 168] width 51 height 13
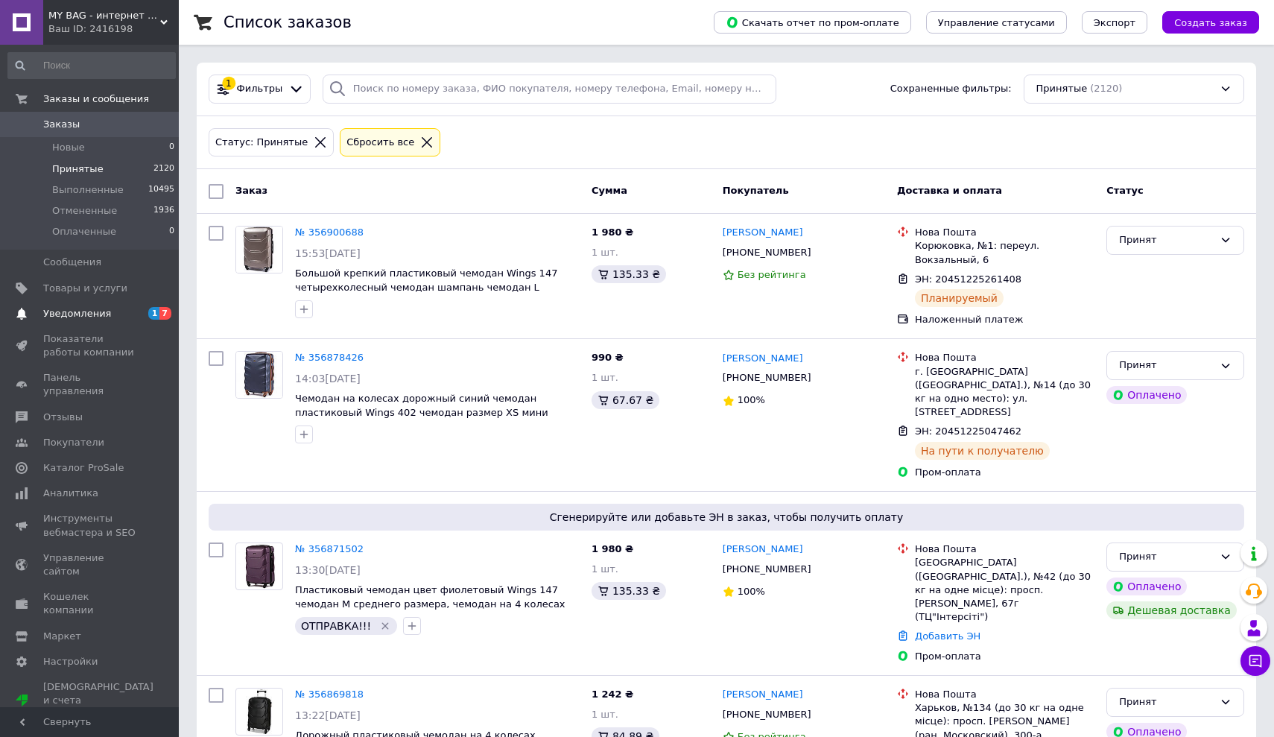
click at [86, 313] on span "Уведомления" at bounding box center [77, 313] width 68 height 13
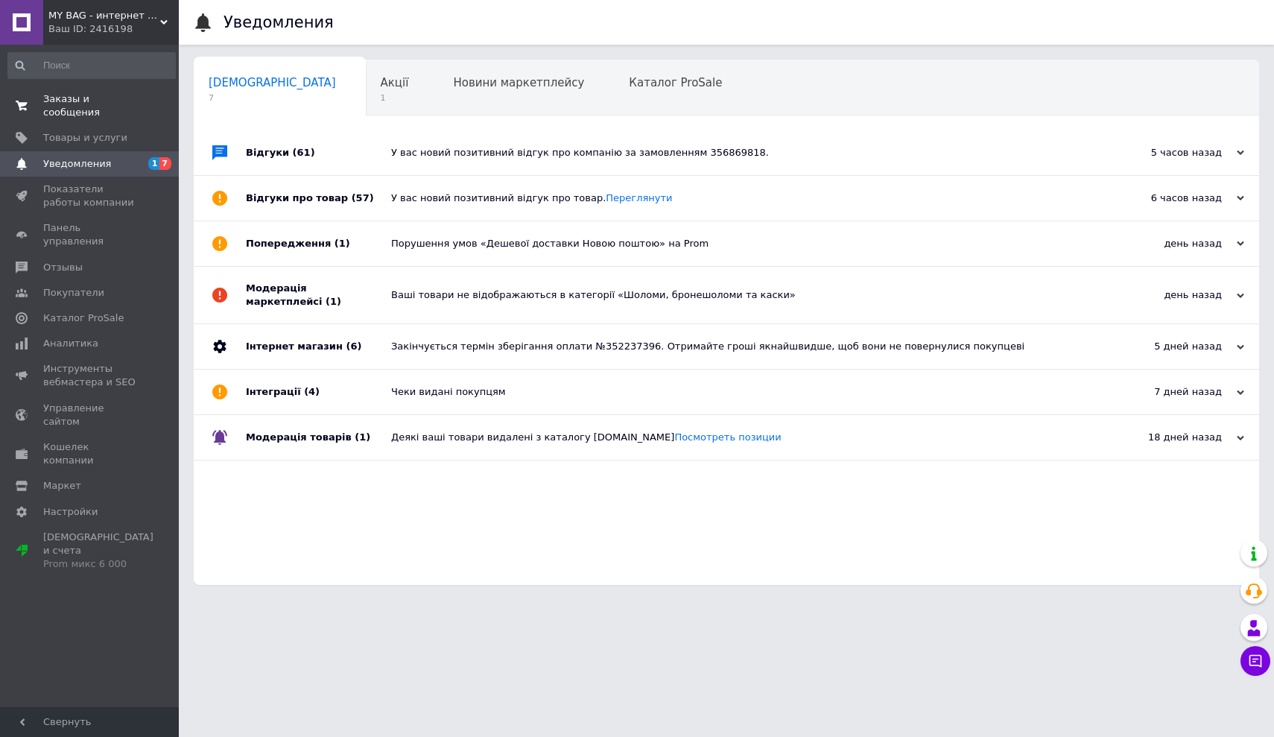
click at [70, 108] on span "Заказы и сообщения" at bounding box center [90, 105] width 95 height 27
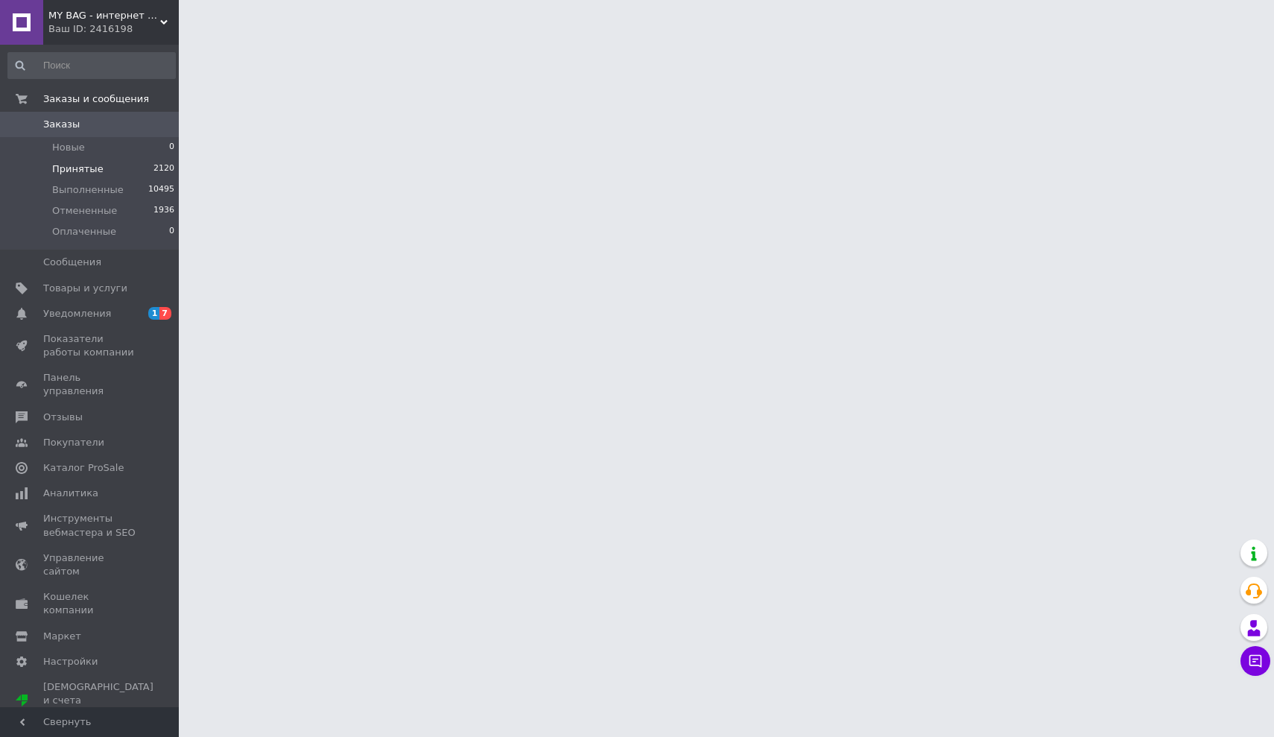
click at [63, 170] on span "Принятые" at bounding box center [77, 168] width 51 height 13
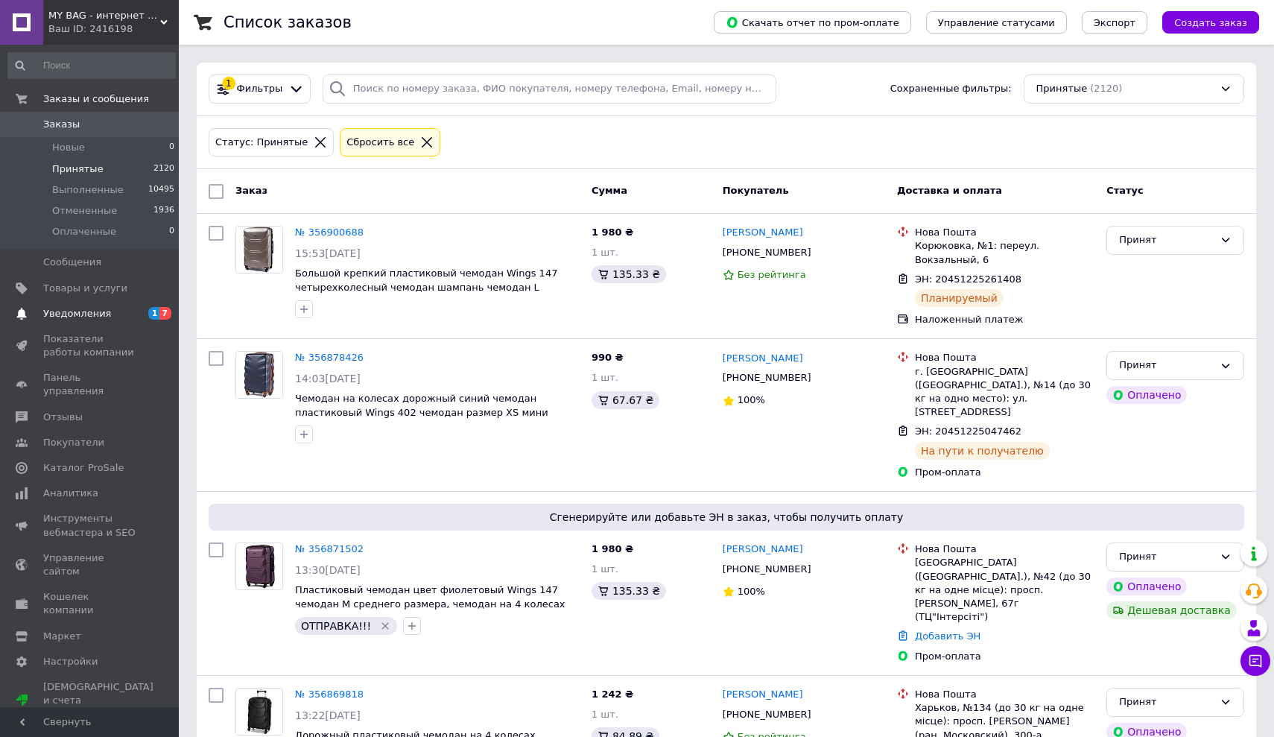
click at [98, 313] on span "Уведомления" at bounding box center [77, 313] width 68 height 13
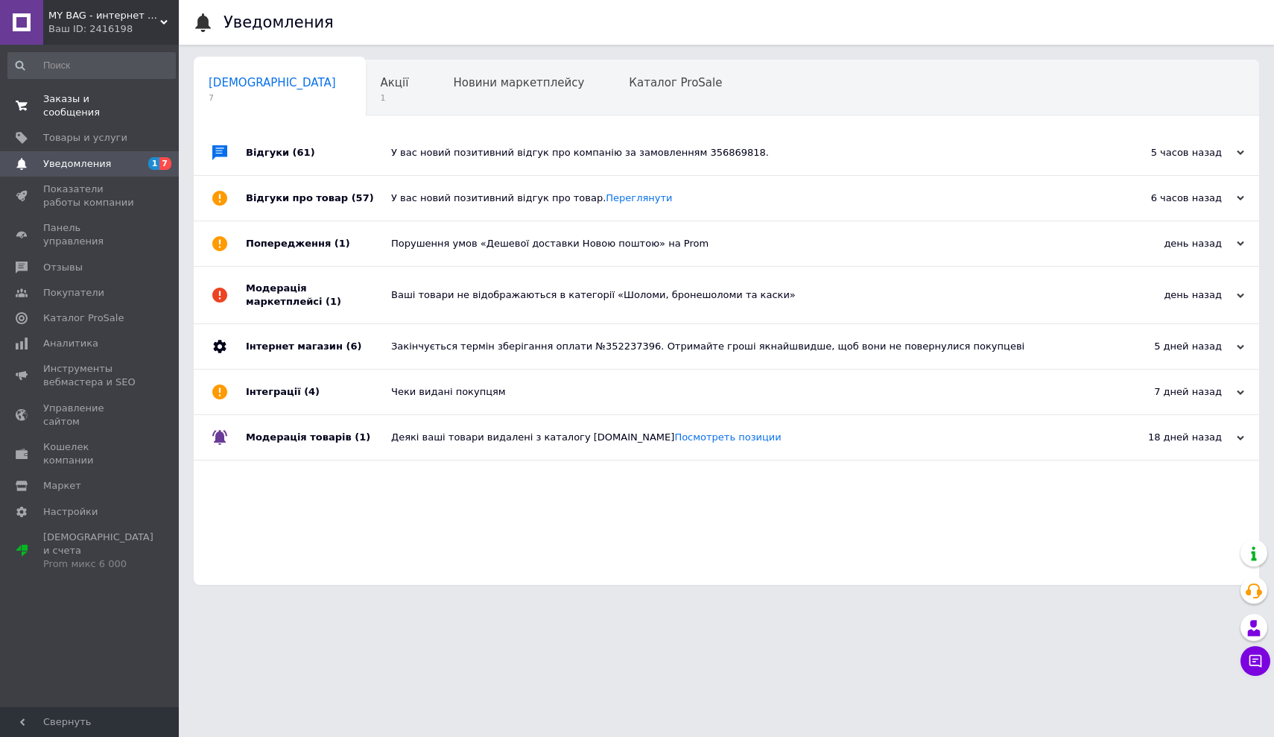
click at [67, 105] on span "Заказы и сообщения" at bounding box center [90, 105] width 95 height 27
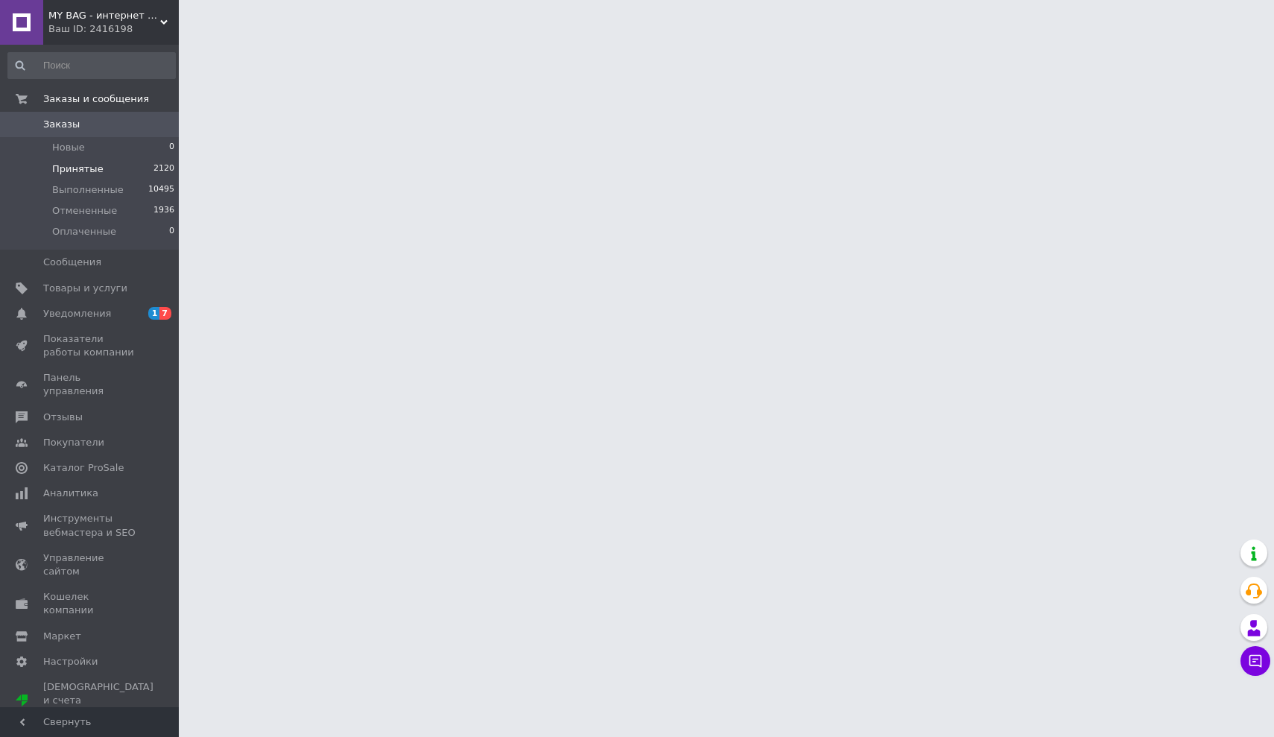
click at [62, 168] on span "Принятые" at bounding box center [77, 168] width 51 height 13
